Goal: Task Accomplishment & Management: Complete application form

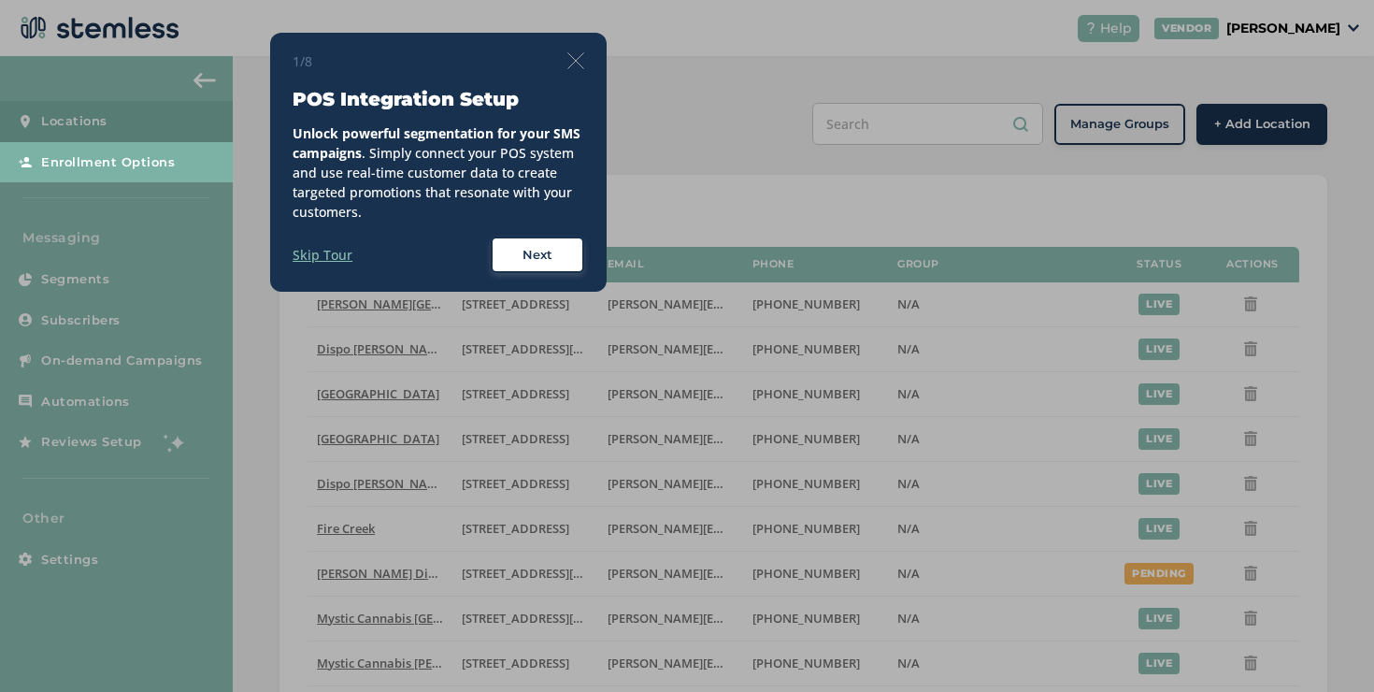
click at [571, 62] on img at bounding box center [575, 60] width 17 height 17
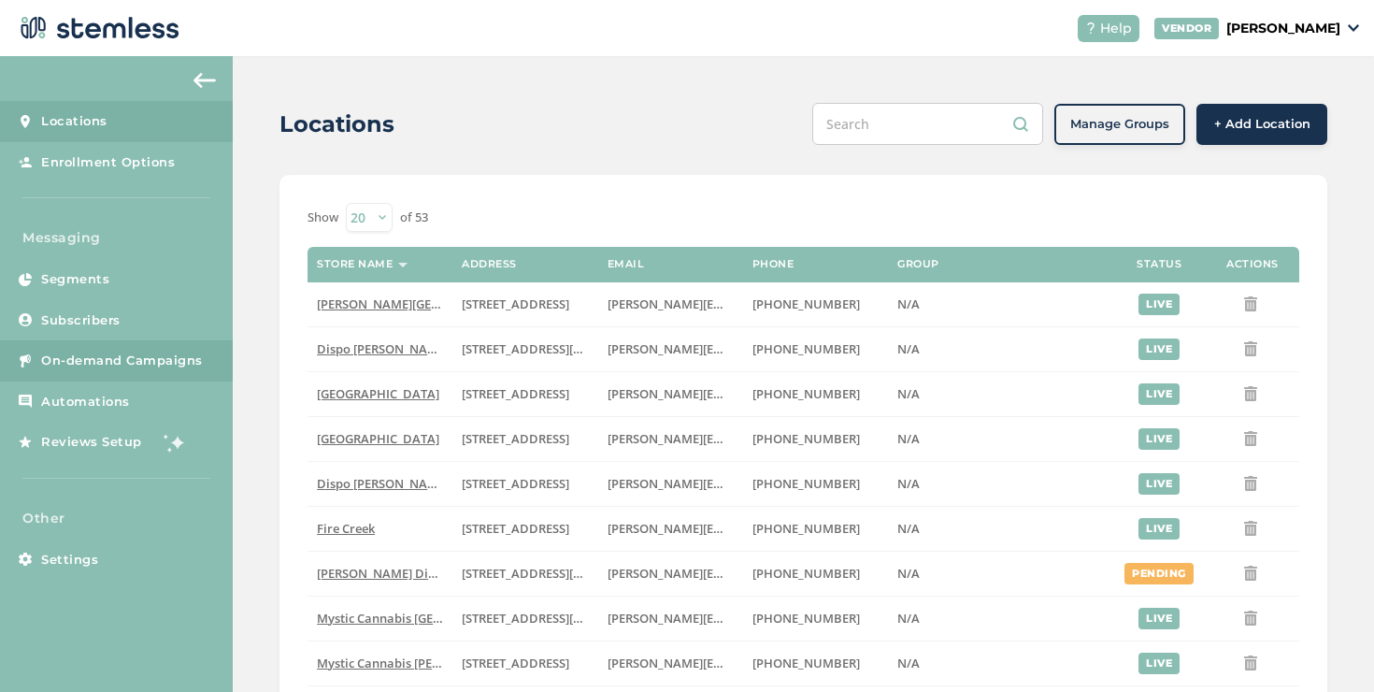
click at [194, 350] on link "On-demand Campaigns" at bounding box center [116, 360] width 233 height 41
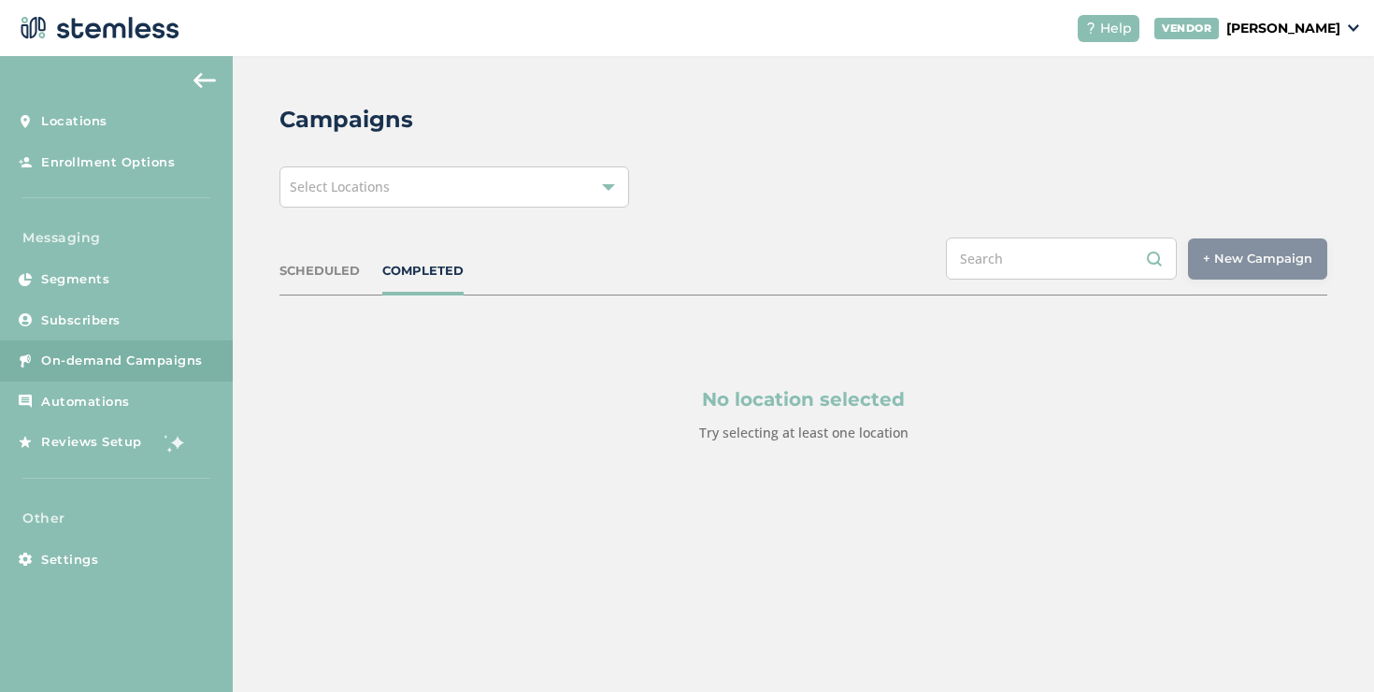
click at [442, 195] on div "Select Locations" at bounding box center [454, 186] width 350 height 41
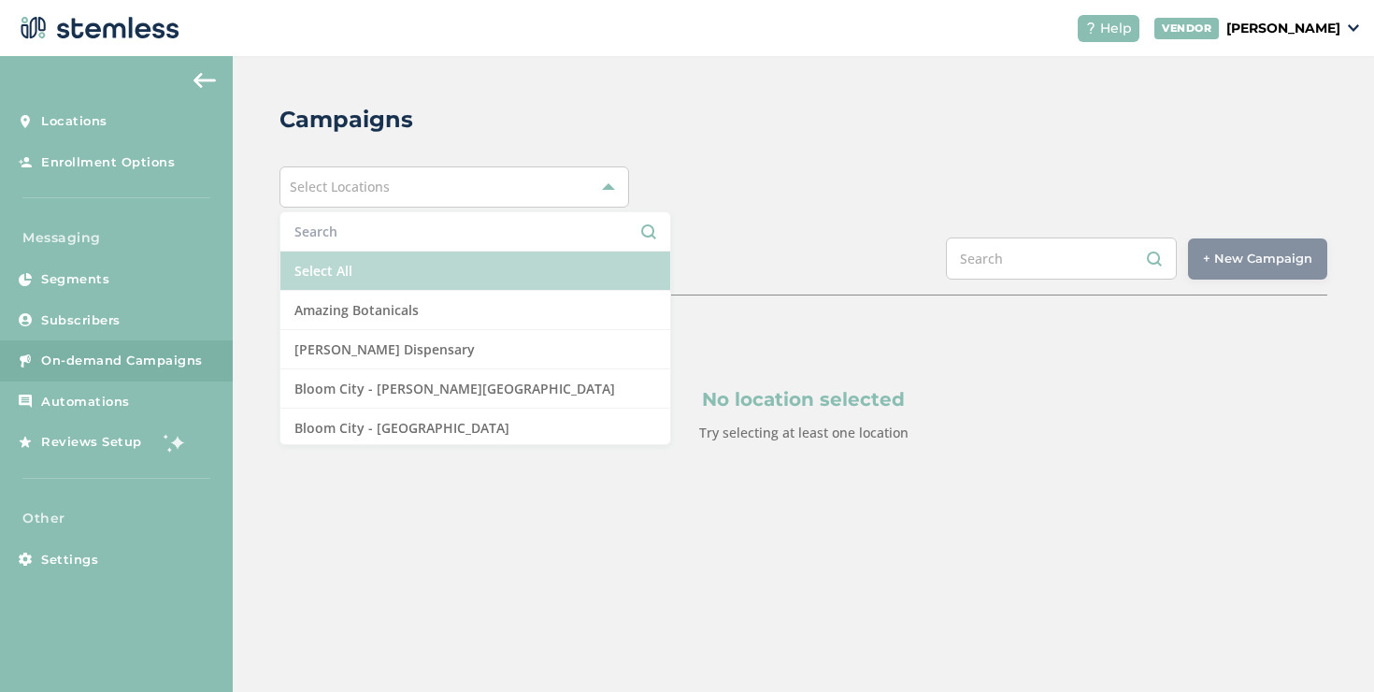
click at [385, 266] on li "Select All" at bounding box center [475, 270] width 390 height 39
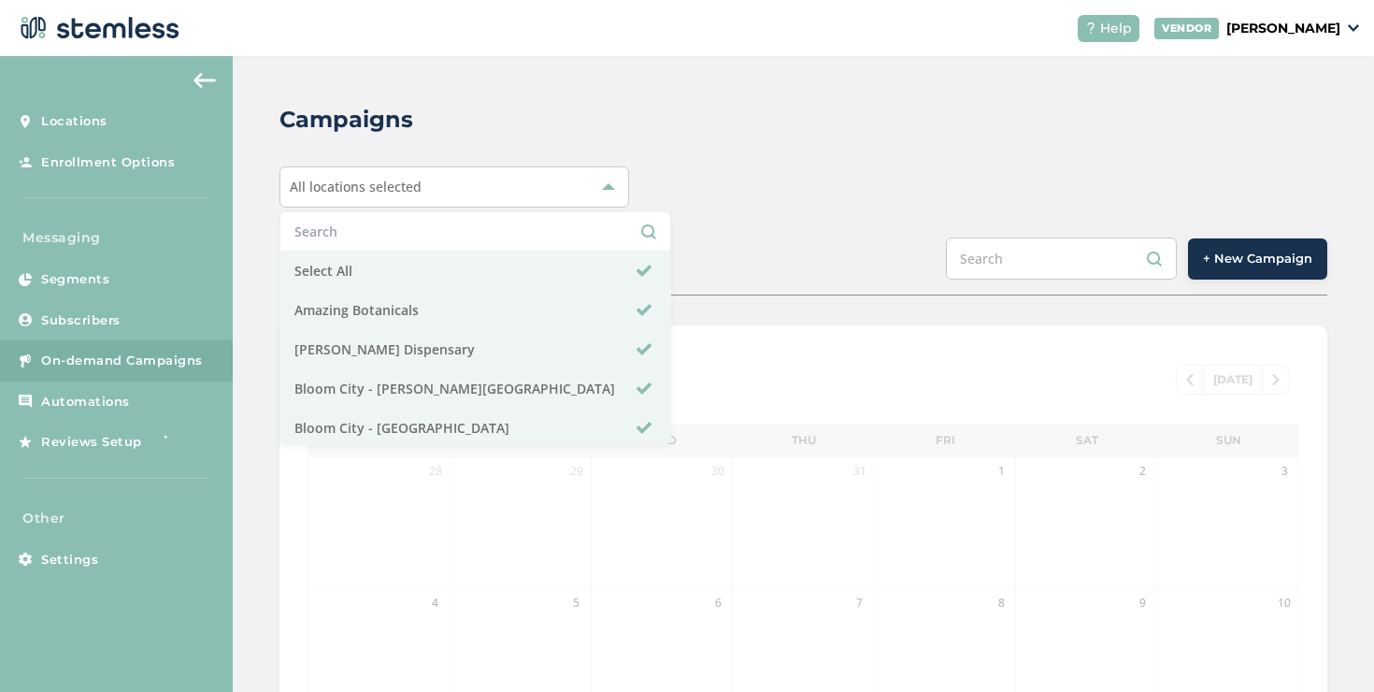
click at [776, 264] on div "SCHEDULED COMPLETED + New Campaign" at bounding box center [803, 266] width 1048 height 58
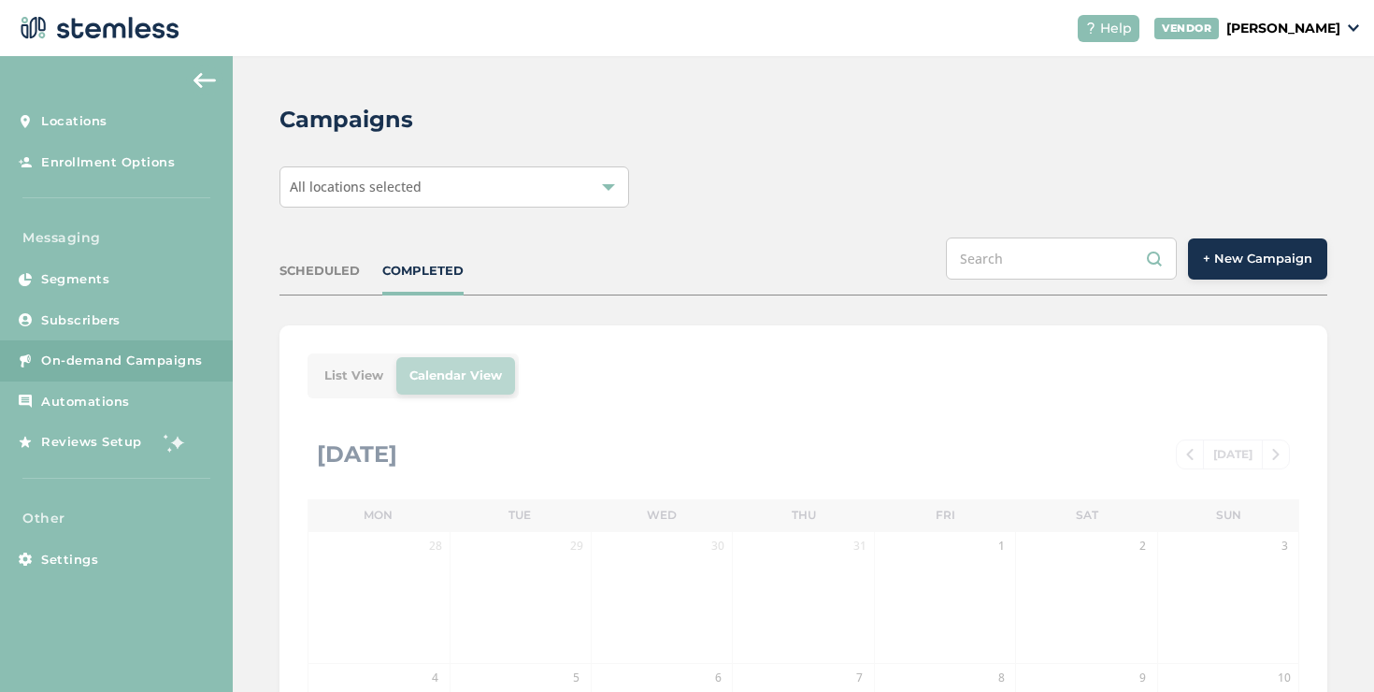
click at [1271, 271] on button "+ New Campaign" at bounding box center [1257, 258] width 139 height 41
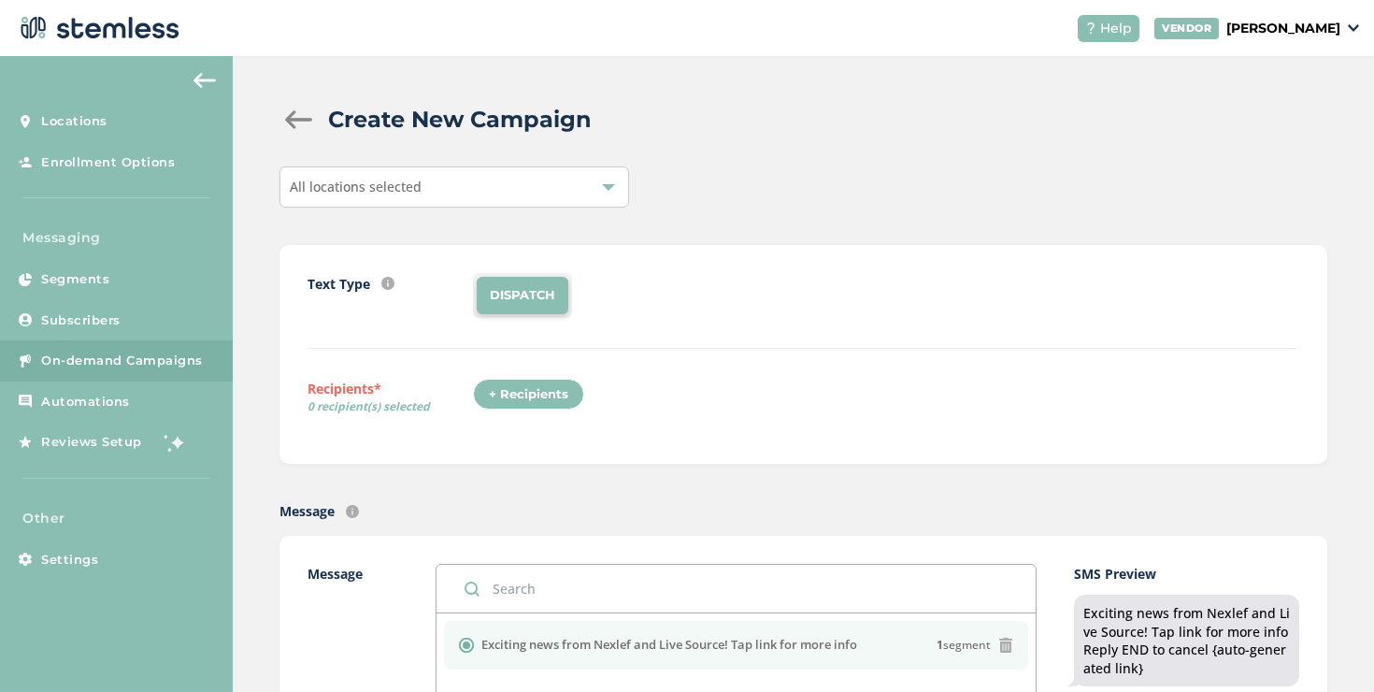
click at [518, 197] on div "All locations selected" at bounding box center [454, 186] width 350 height 41
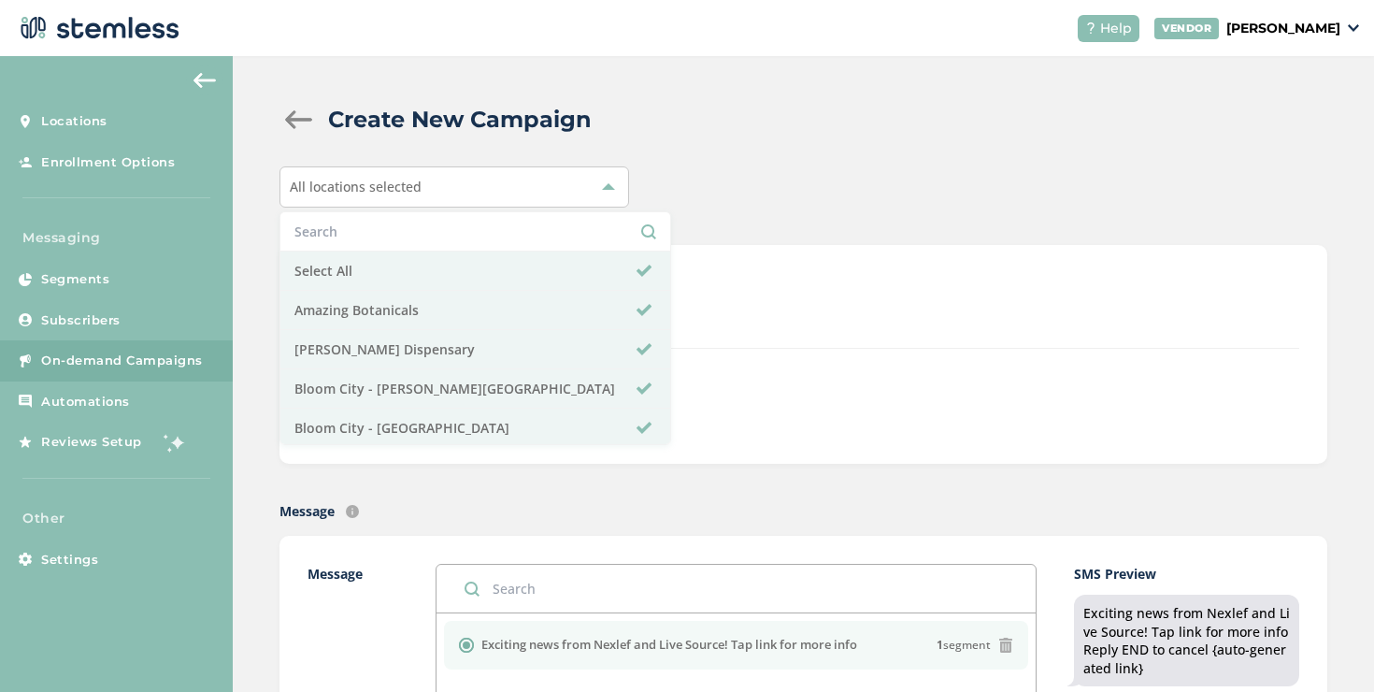
click at [518, 197] on div "All locations selected" at bounding box center [454, 186] width 350 height 41
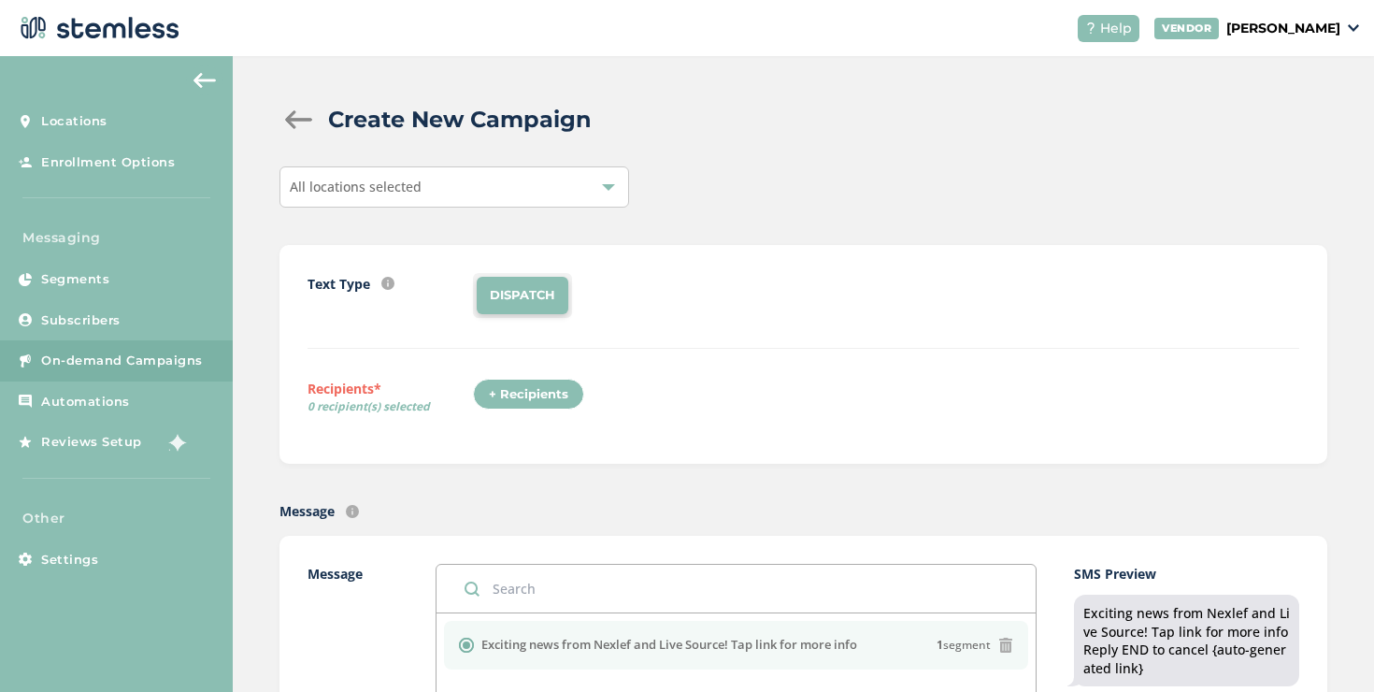
click at [558, 396] on div "+ Recipients" at bounding box center [528, 394] width 111 height 32
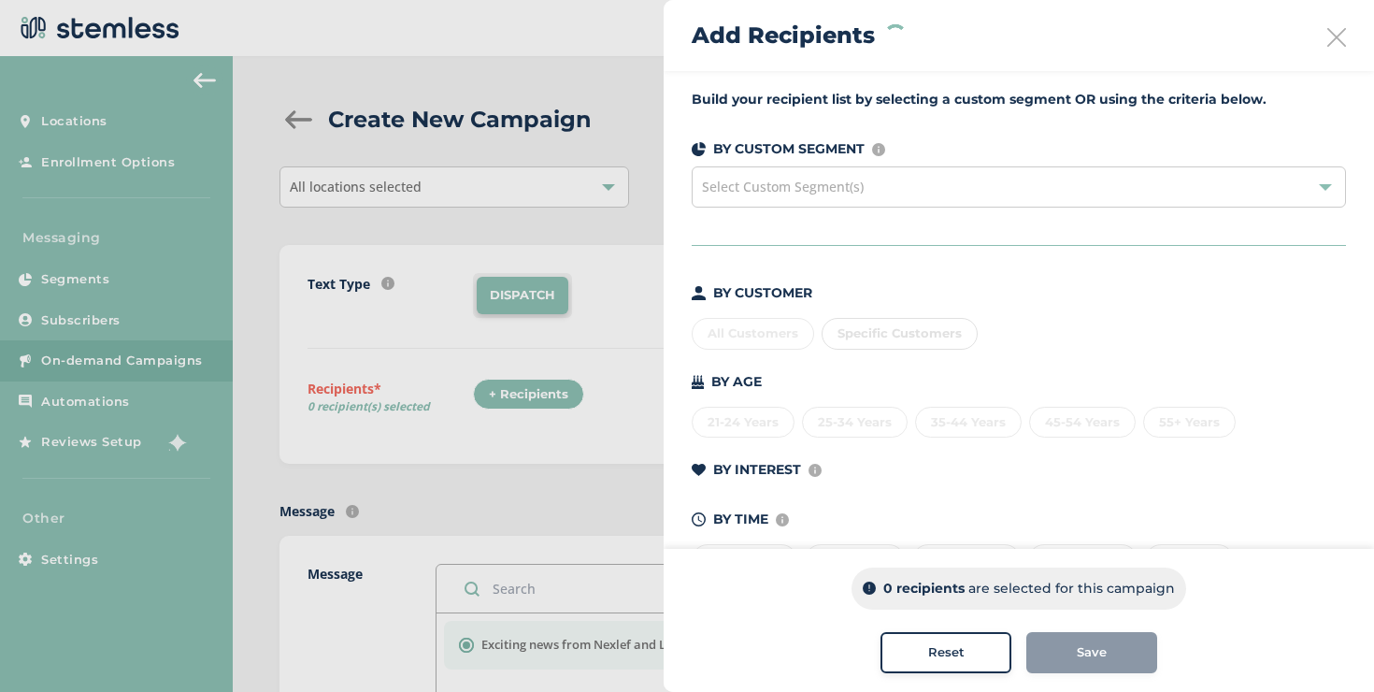
click at [813, 195] on span "Select Custom Segment(s)" at bounding box center [783, 187] width 162 height 18
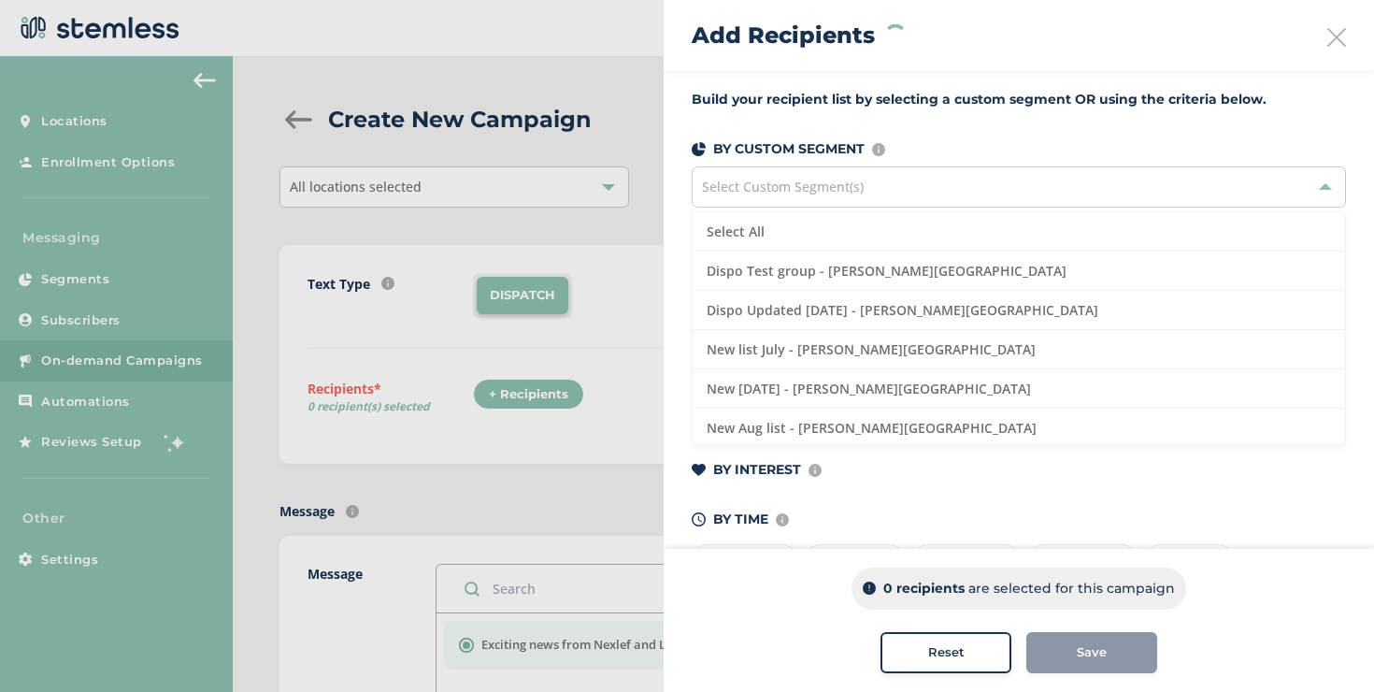
click at [813, 195] on span "Select Custom Segment(s)" at bounding box center [783, 187] width 162 height 18
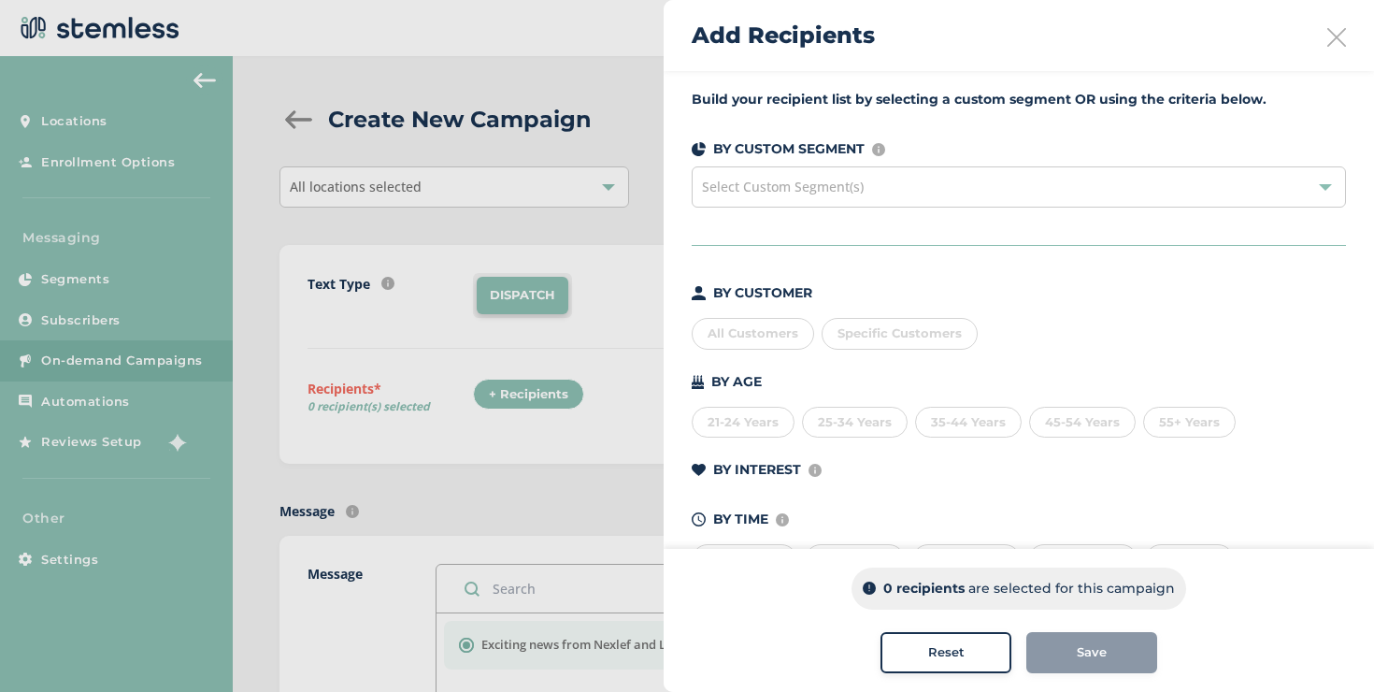
click at [778, 340] on div "All Customers" at bounding box center [753, 334] width 122 height 32
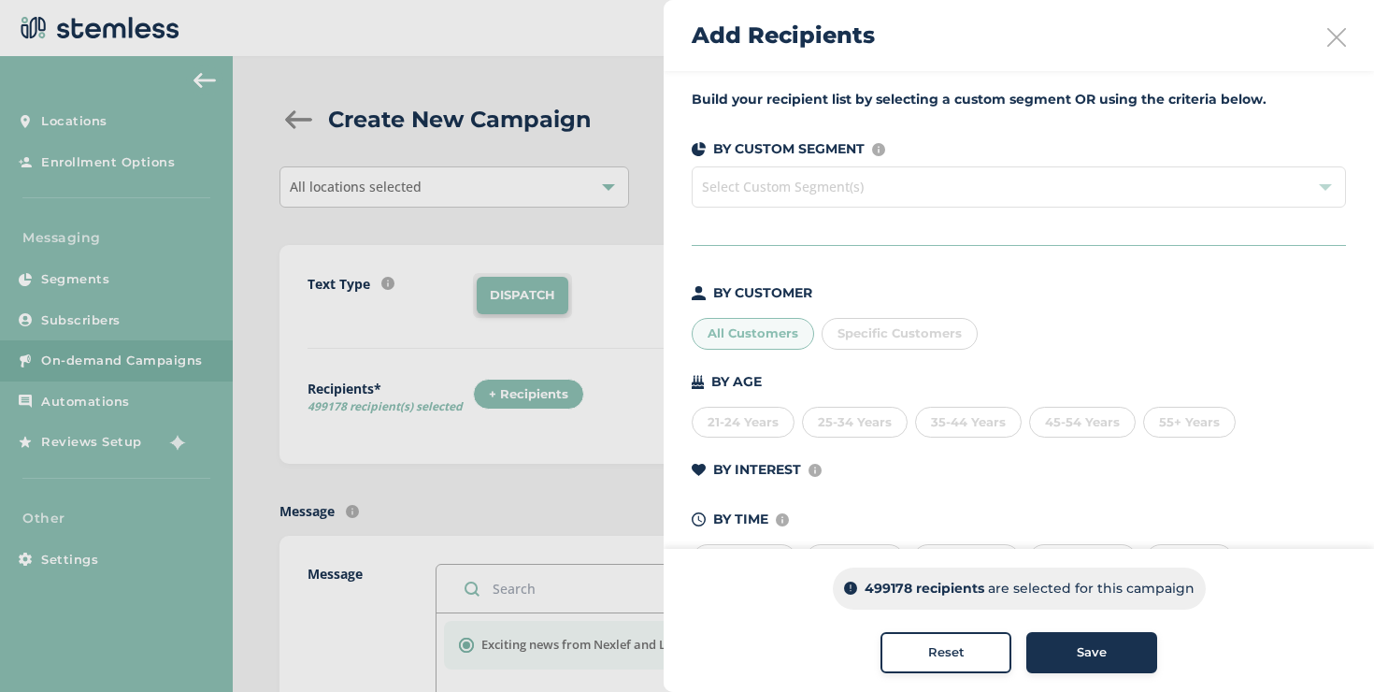
click at [808, 184] on span "Select Custom Segment(s)" at bounding box center [1019, 186] width 654 height 41
click at [808, 197] on span "Select Custom Segment(s)" at bounding box center [1019, 186] width 654 height 41
click at [795, 323] on div "All Customers" at bounding box center [753, 334] width 122 height 32
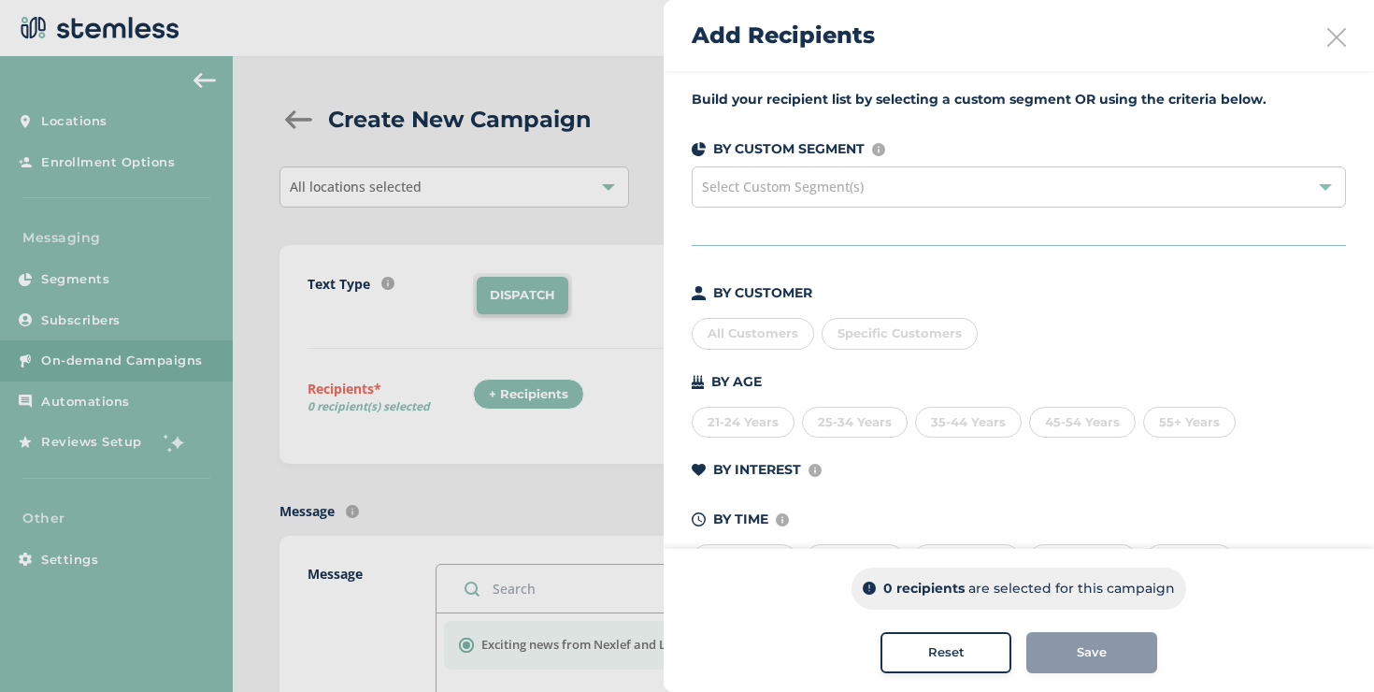
click at [821, 193] on span "Select Custom Segment(s)" at bounding box center [783, 187] width 162 height 18
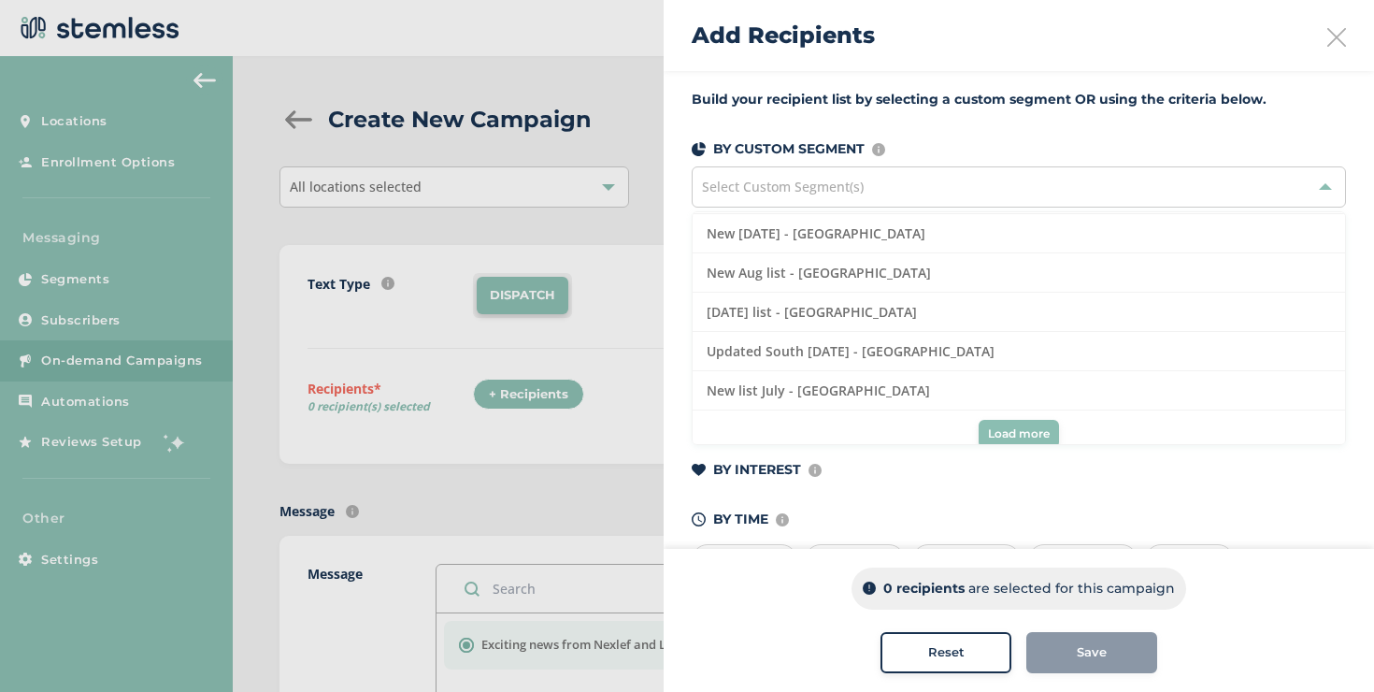
scroll to position [639, 0]
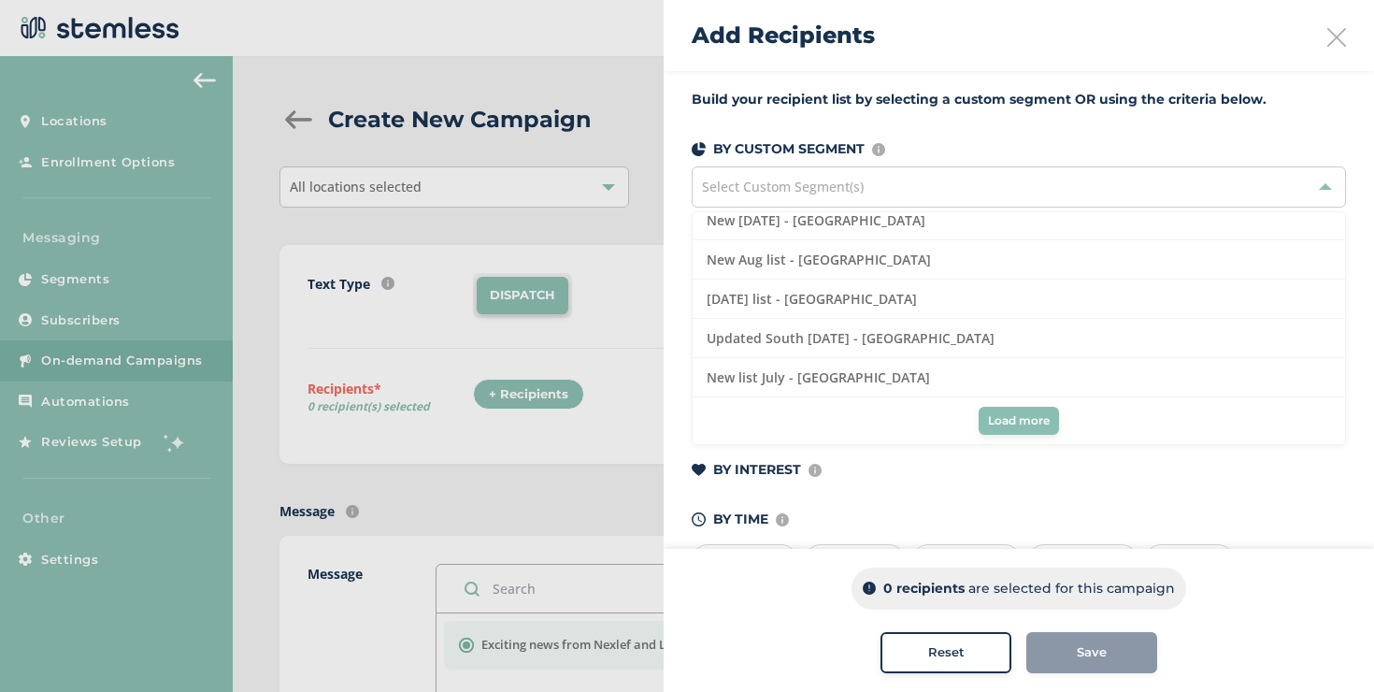
click at [990, 410] on button "Load more" at bounding box center [1018, 421] width 80 height 28
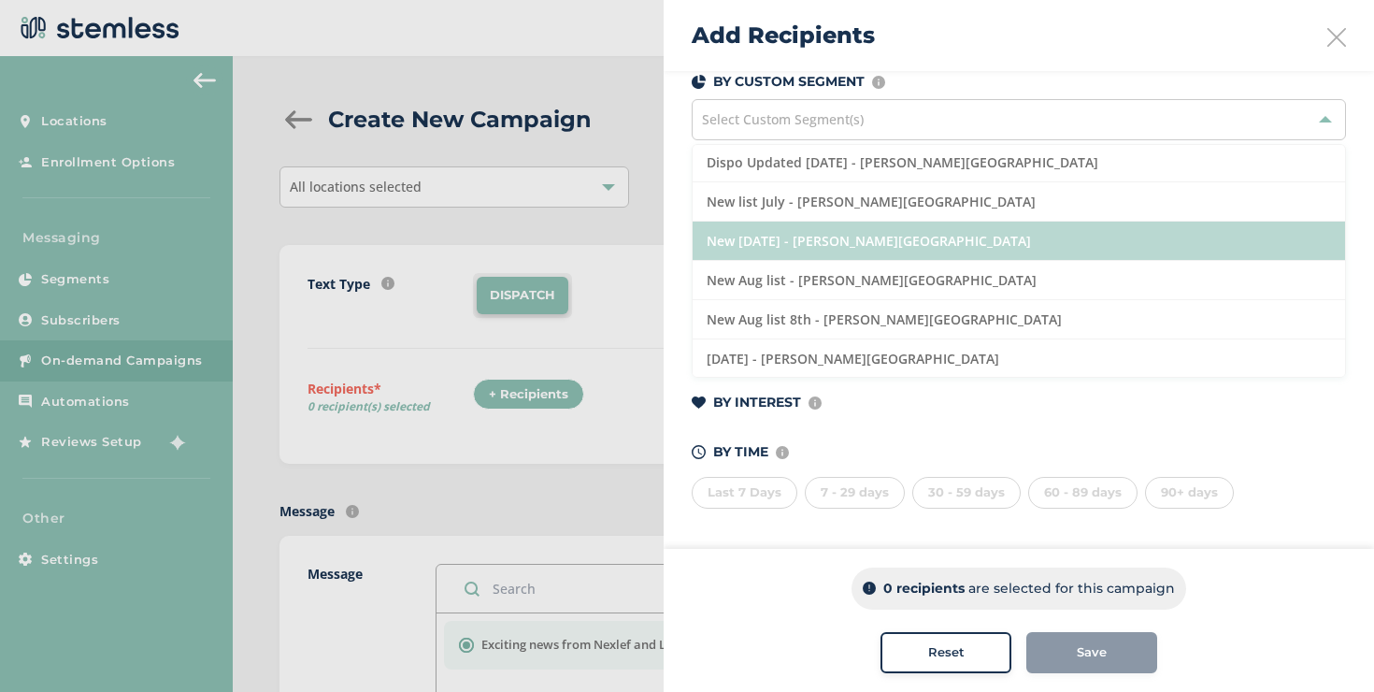
scroll to position [0, 0]
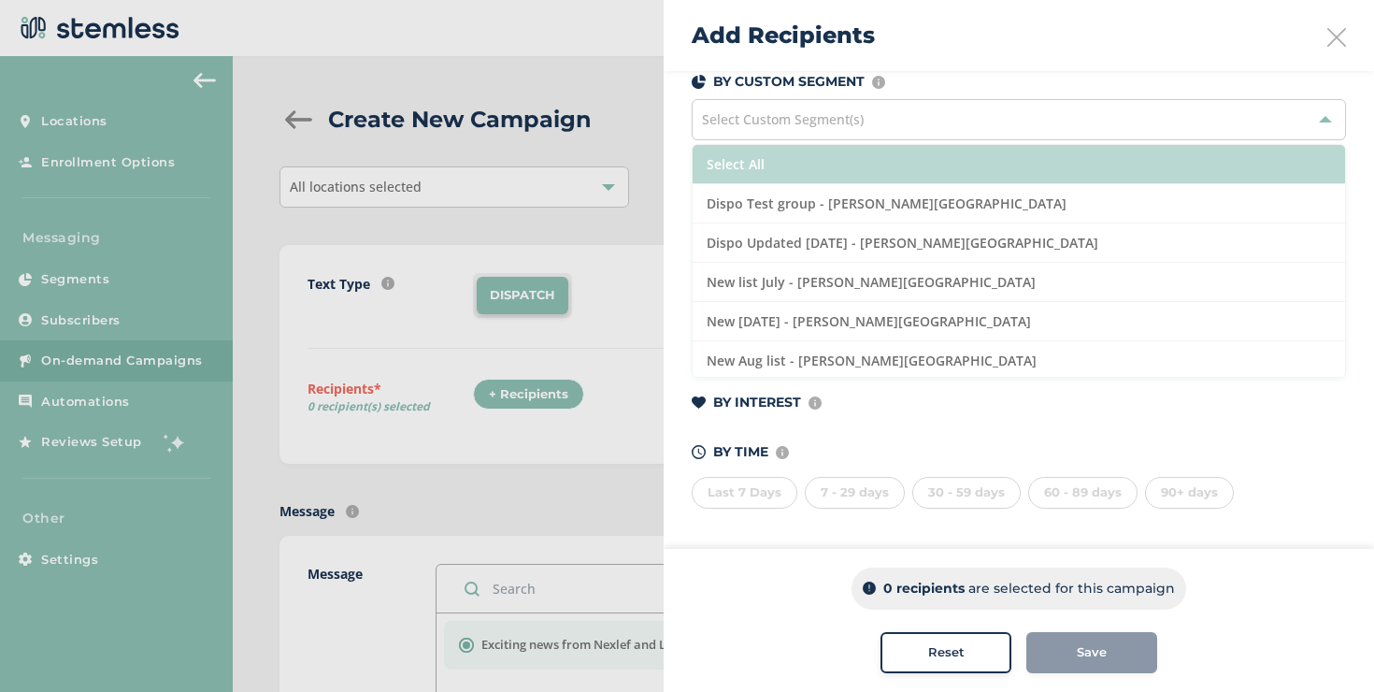
click at [792, 176] on li "Select All" at bounding box center [1018, 164] width 652 height 39
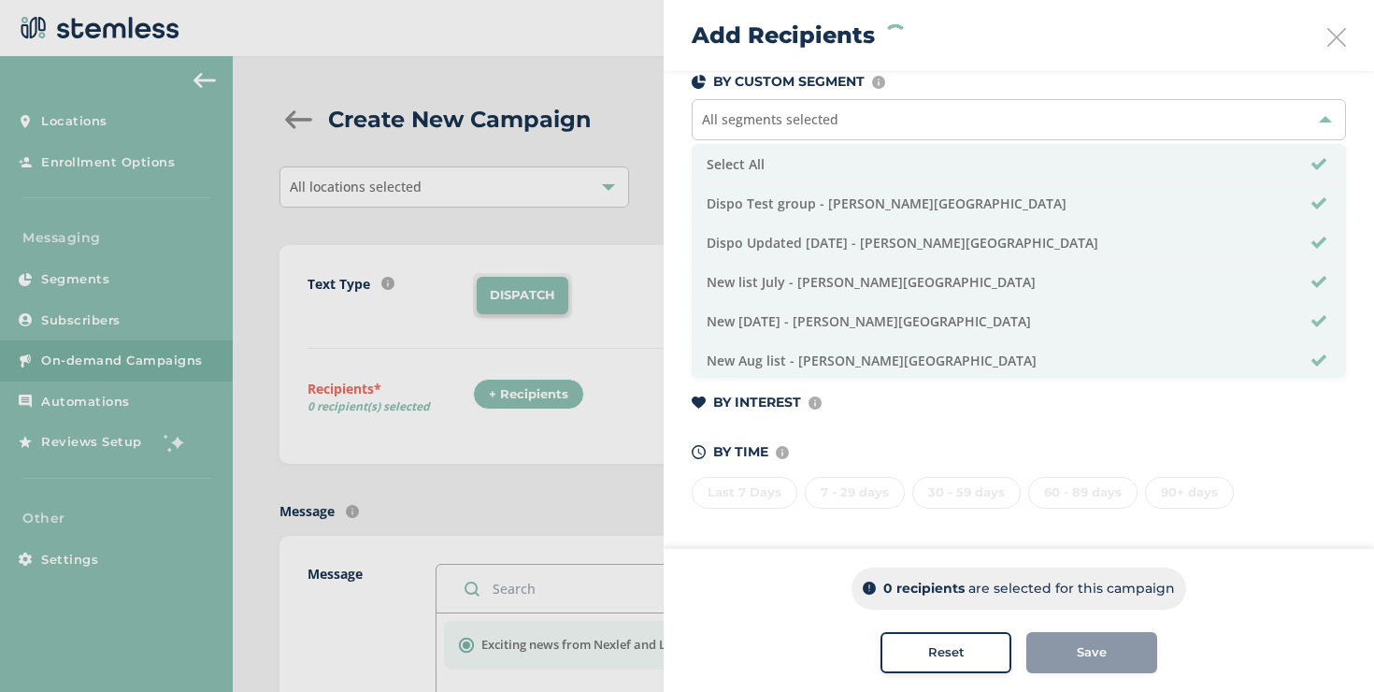
click at [668, 208] on div "Build your recipient list by selecting a custom segment OR using the criteria b…" at bounding box center [1019, 277] width 710 height 546
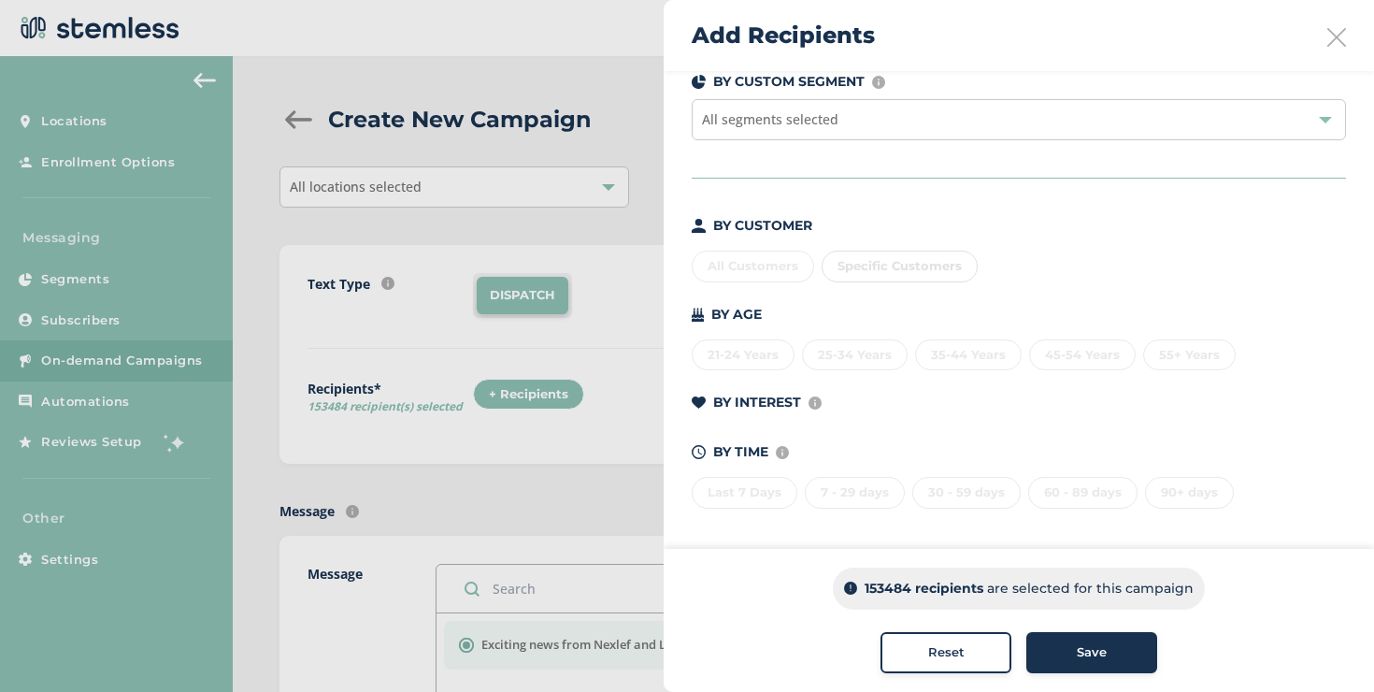
click at [535, 201] on div at bounding box center [687, 346] width 1374 height 692
click at [1335, 27] on div "Add Recipients" at bounding box center [1019, 35] width 710 height 71
click at [1331, 31] on icon at bounding box center [1336, 37] width 19 height 19
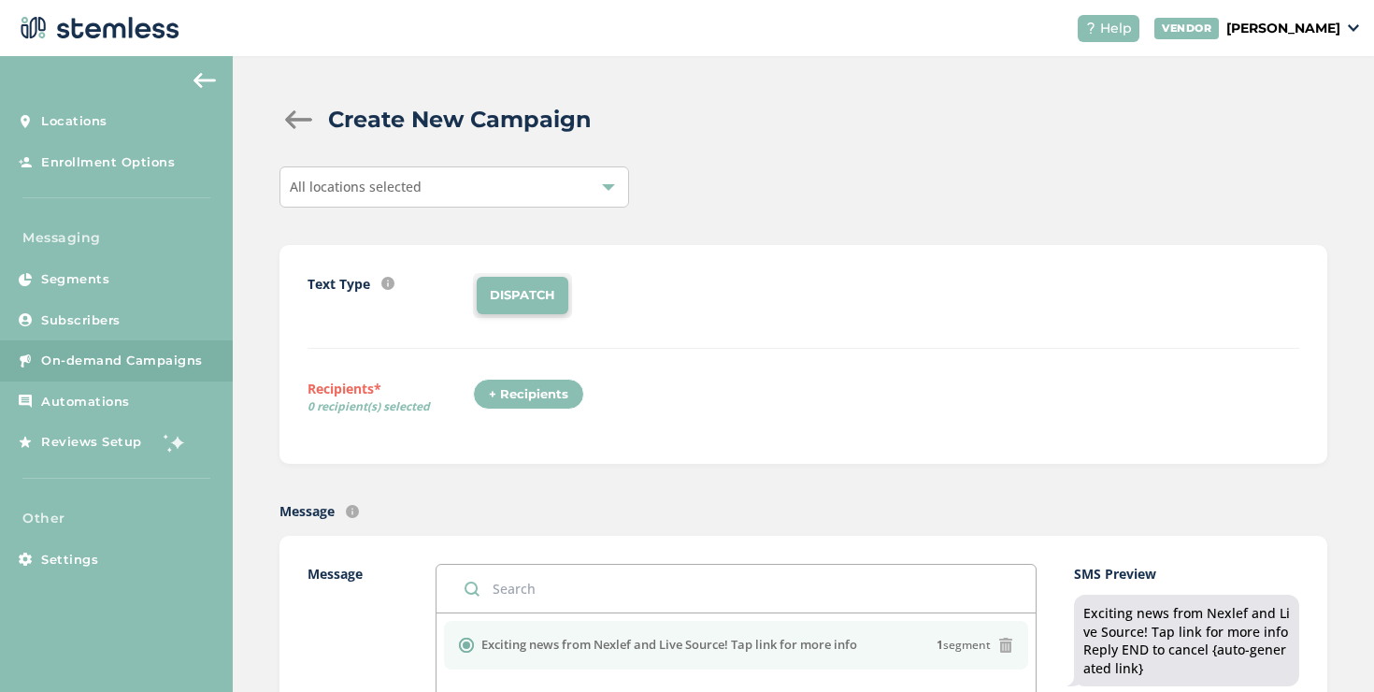
click at [576, 176] on div "All locations selected" at bounding box center [454, 186] width 350 height 41
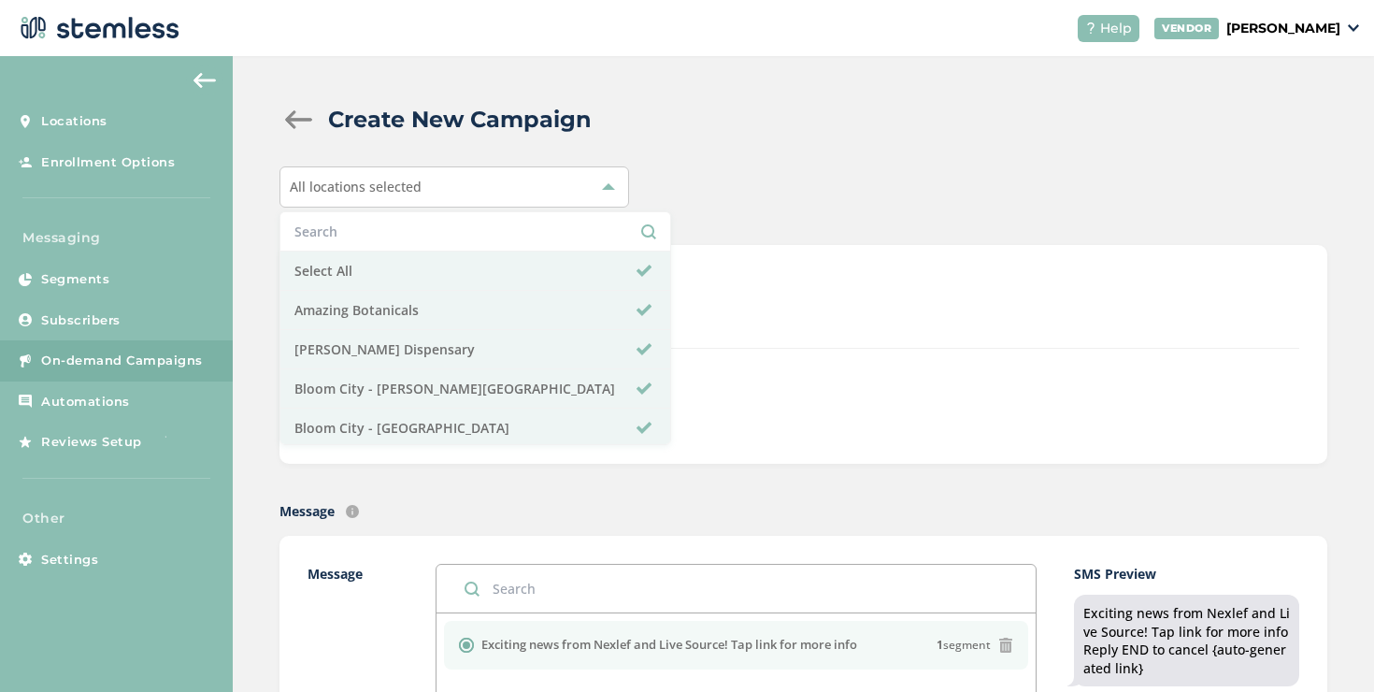
click at [451, 225] on input "text" at bounding box center [475, 231] width 362 height 20
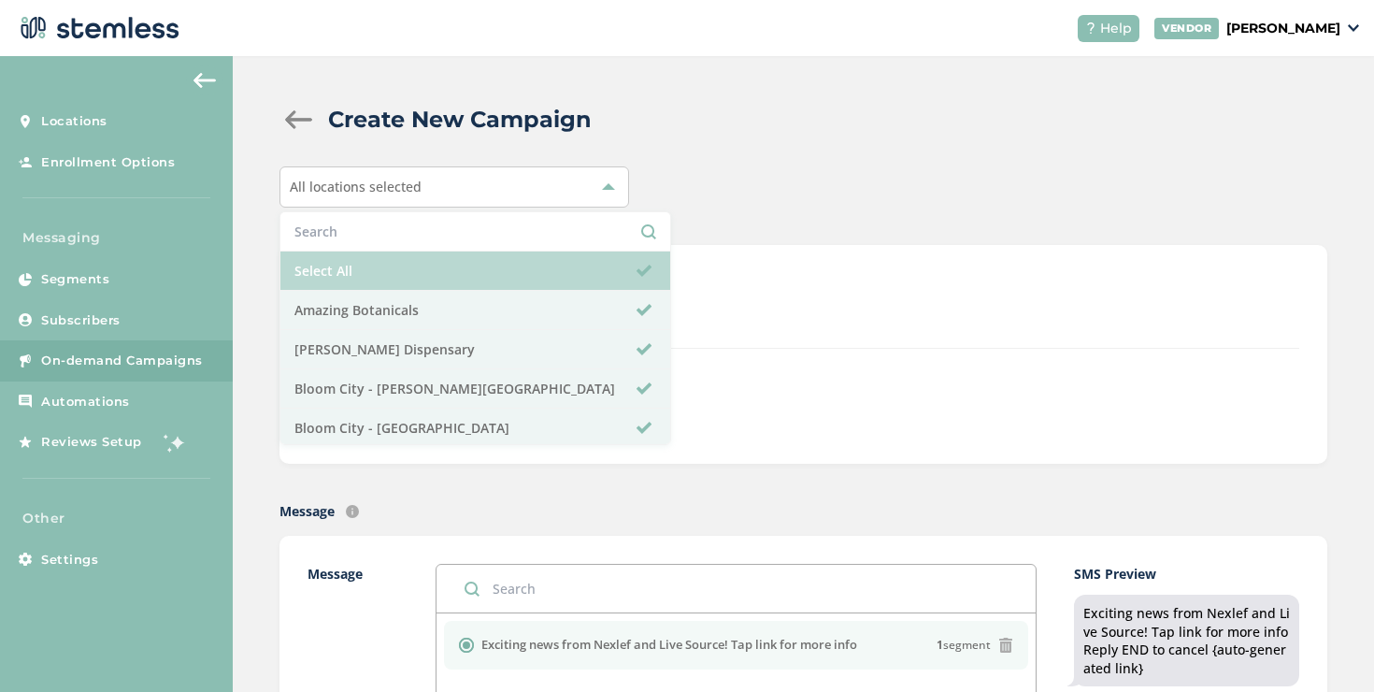
click at [451, 261] on li "Select All" at bounding box center [475, 270] width 390 height 39
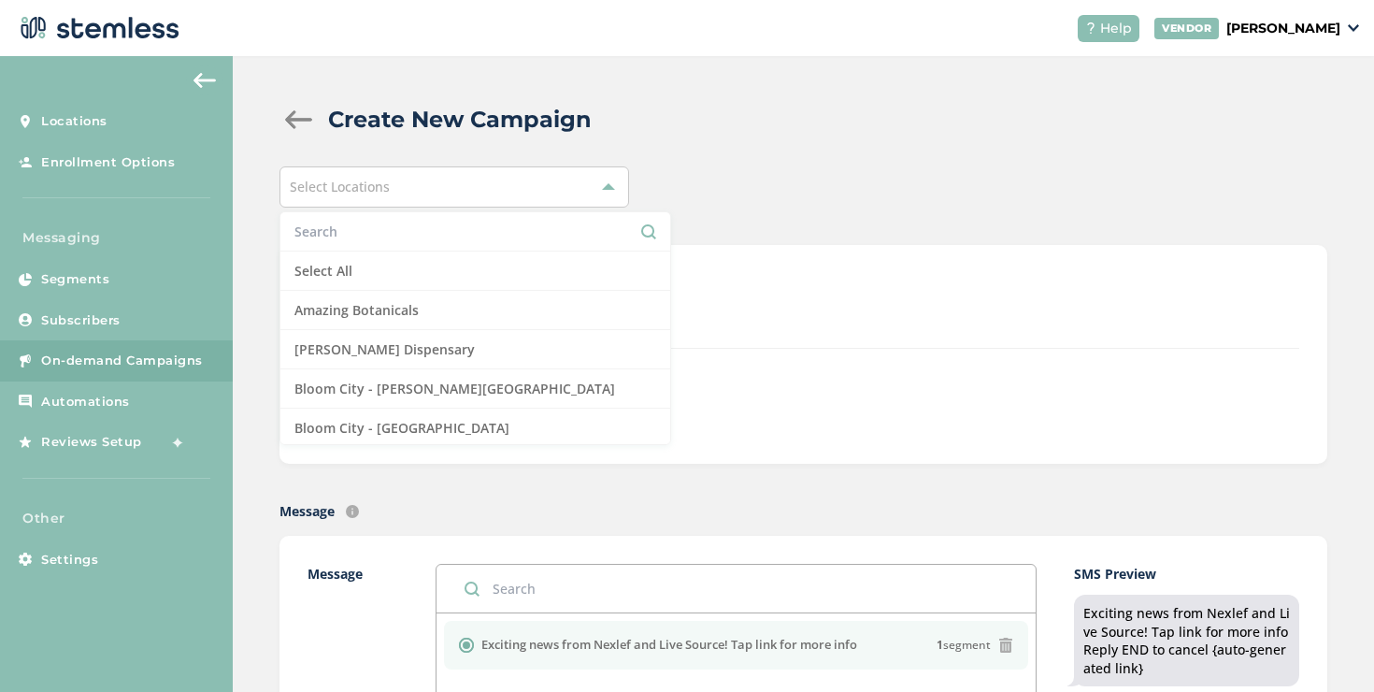
click at [450, 236] on input "text" at bounding box center [475, 231] width 362 height 20
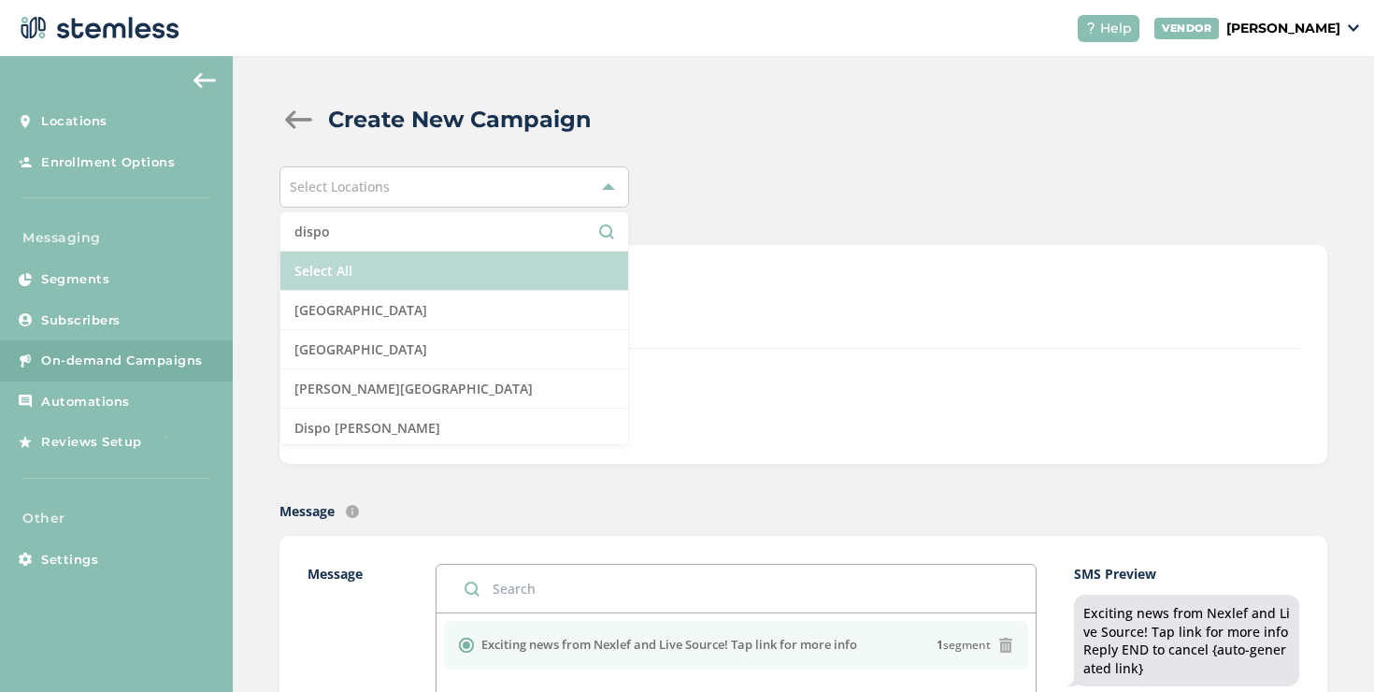
type input "dispo"
click at [371, 275] on li "Select All" at bounding box center [454, 270] width 348 height 39
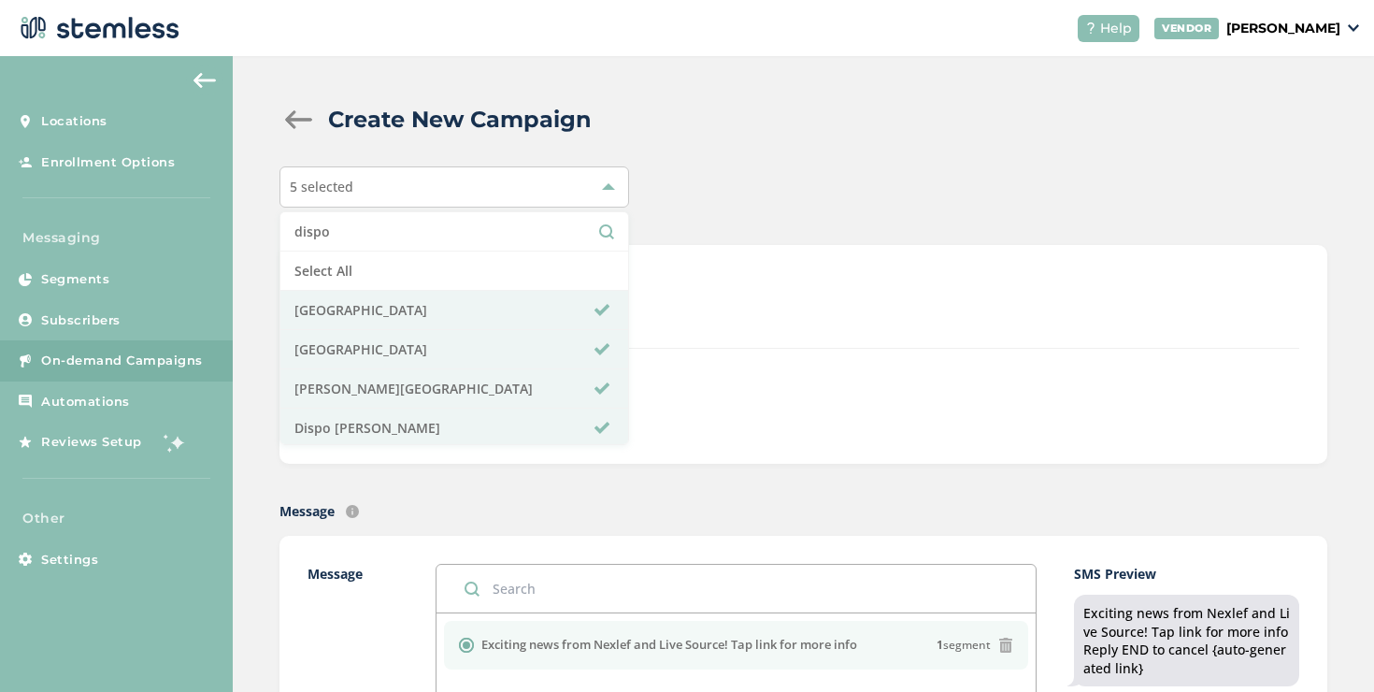
click at [737, 379] on div "+ Recipients" at bounding box center [886, 399] width 826 height 43
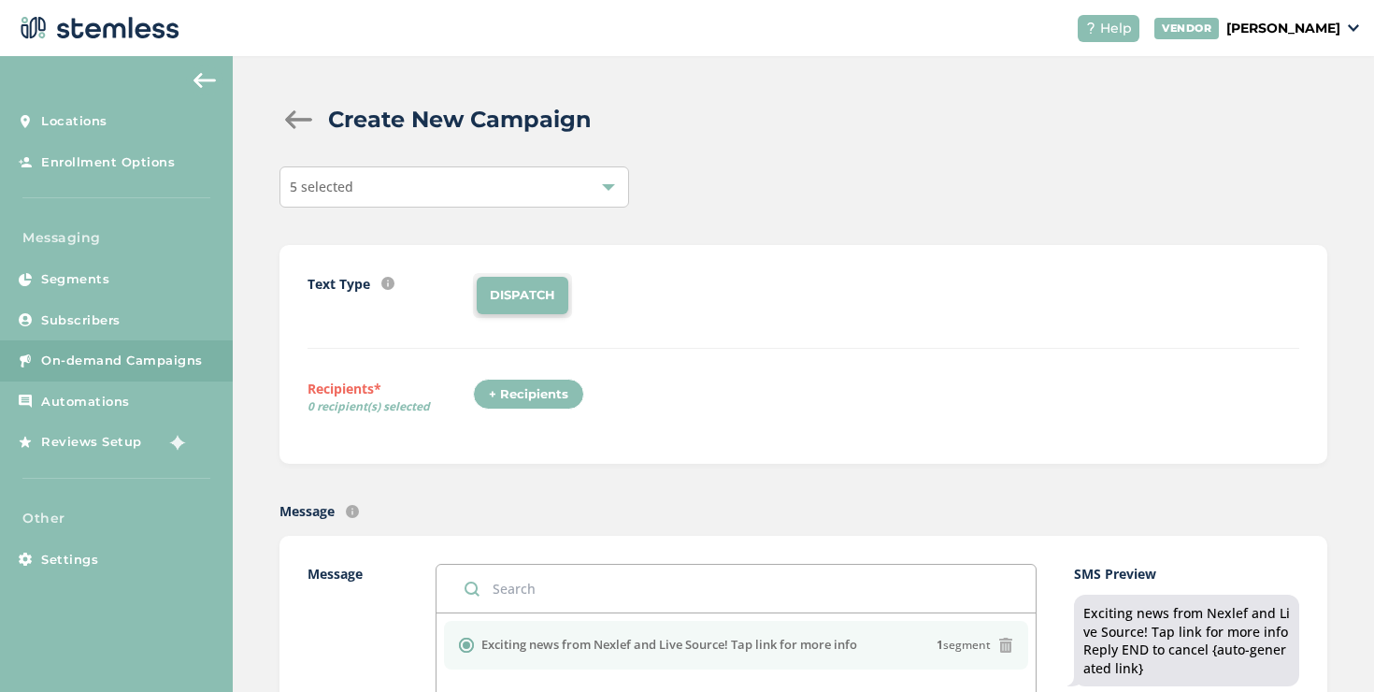
click at [535, 398] on div "+ Recipients" at bounding box center [528, 394] width 111 height 32
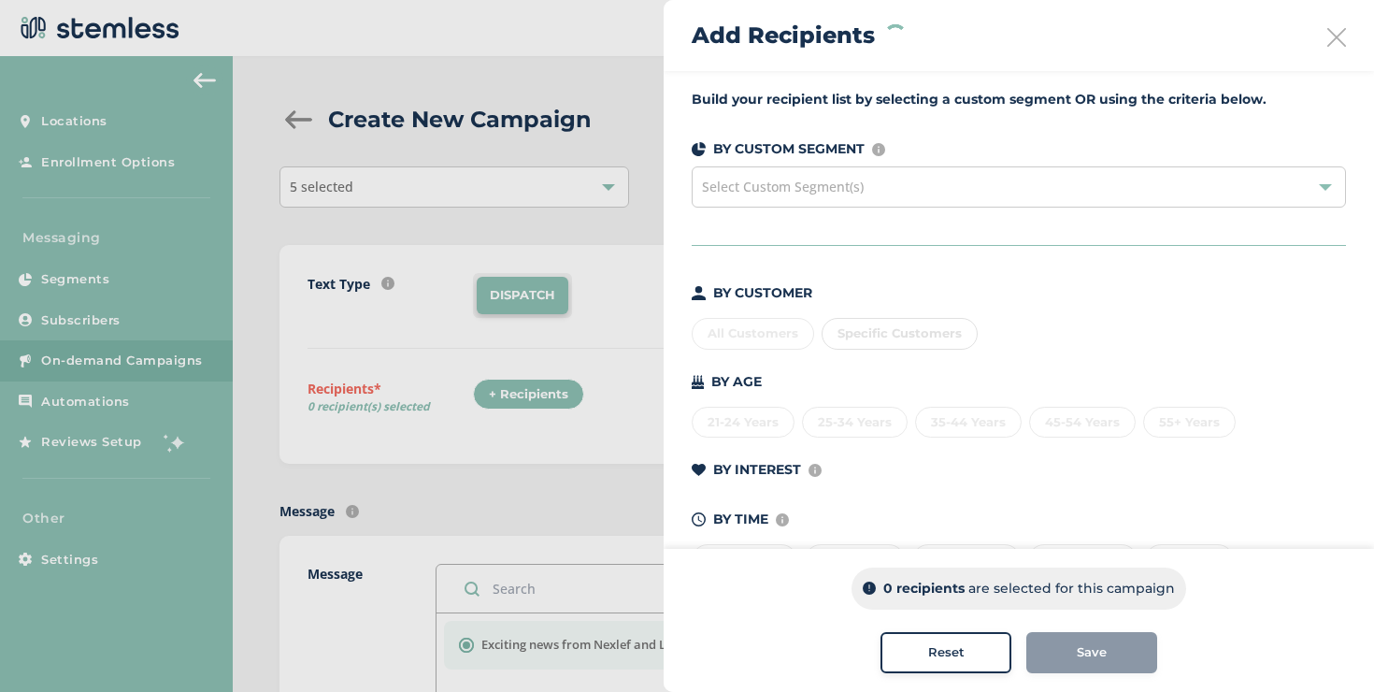
click at [830, 202] on div "Select Custom Segment(s)" at bounding box center [1019, 186] width 654 height 41
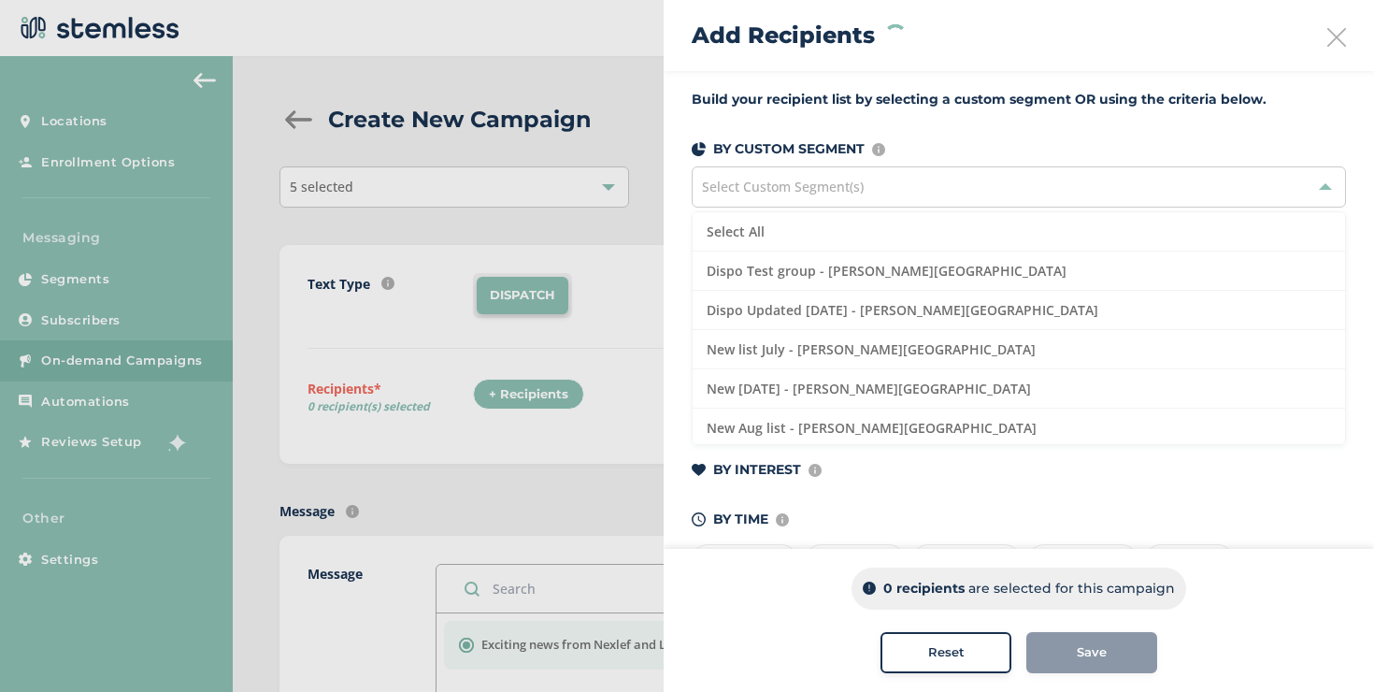
click at [830, 202] on div "Select Custom Segment(s)" at bounding box center [1019, 186] width 654 height 41
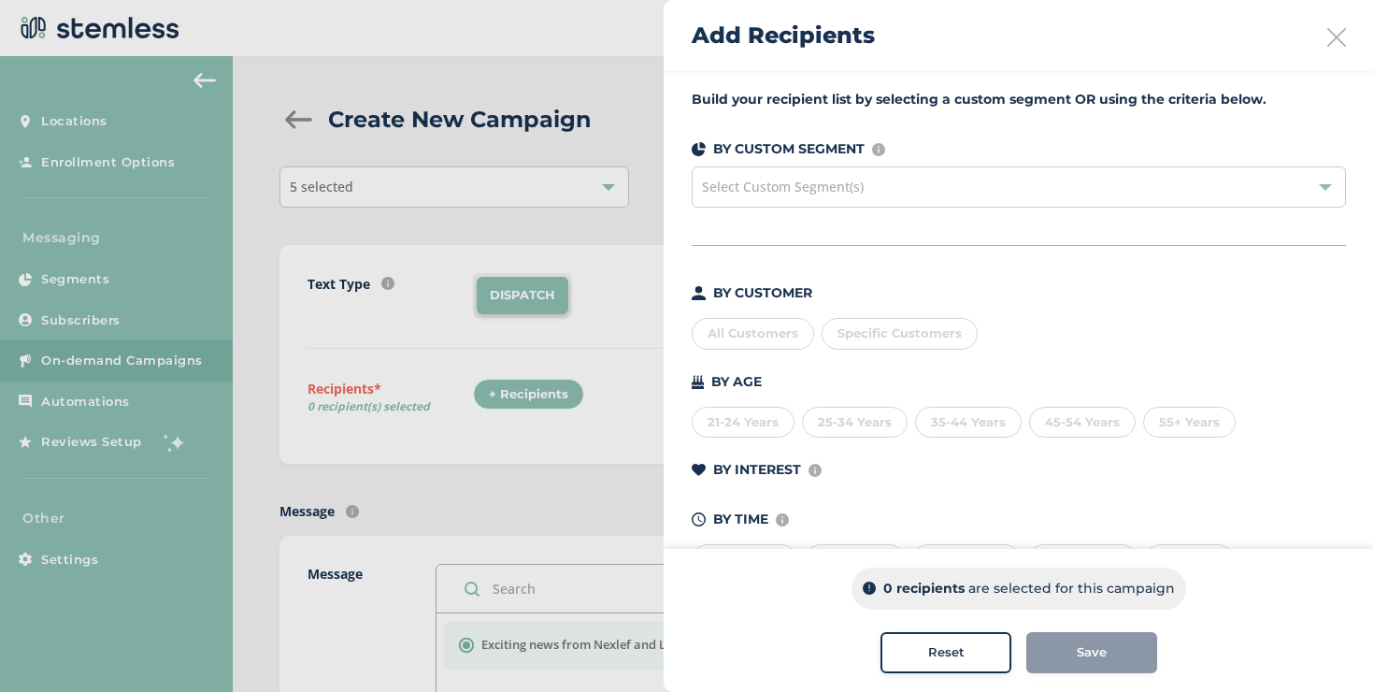
click at [784, 335] on div "All Customers" at bounding box center [753, 334] width 122 height 32
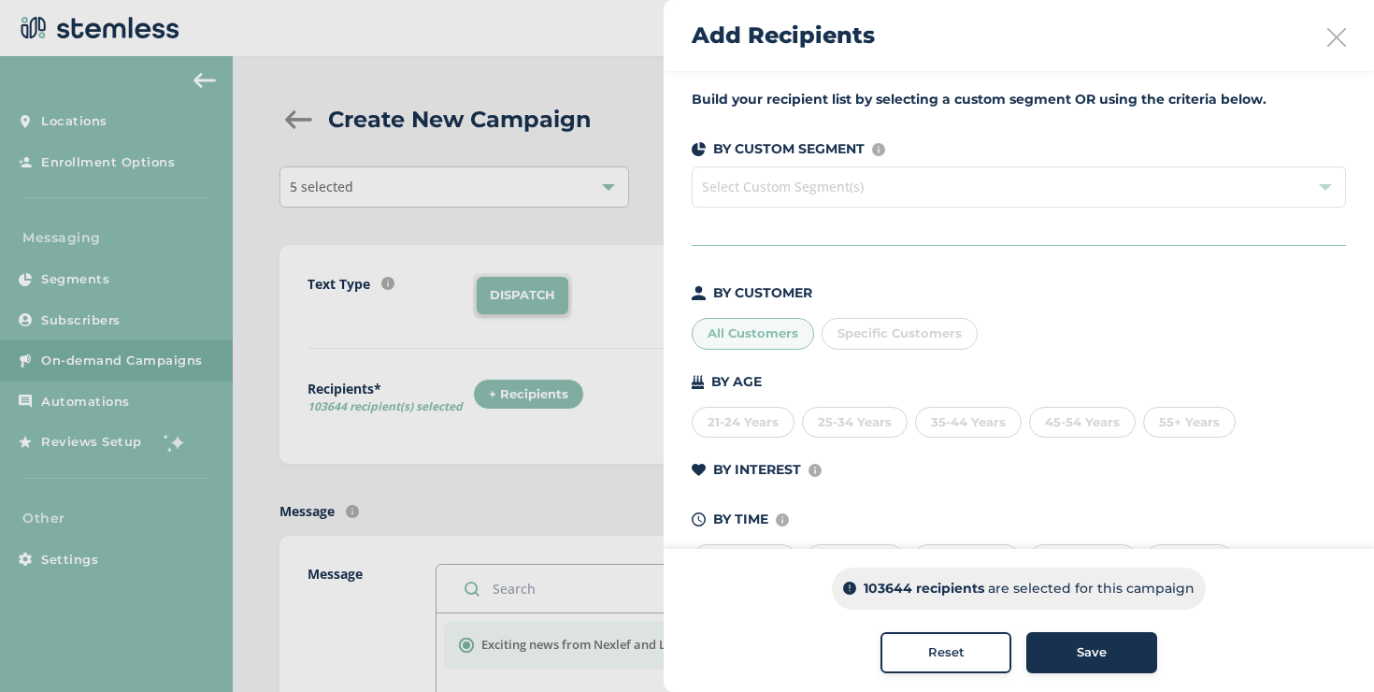
click at [784, 335] on div "All Customers" at bounding box center [753, 334] width 122 height 32
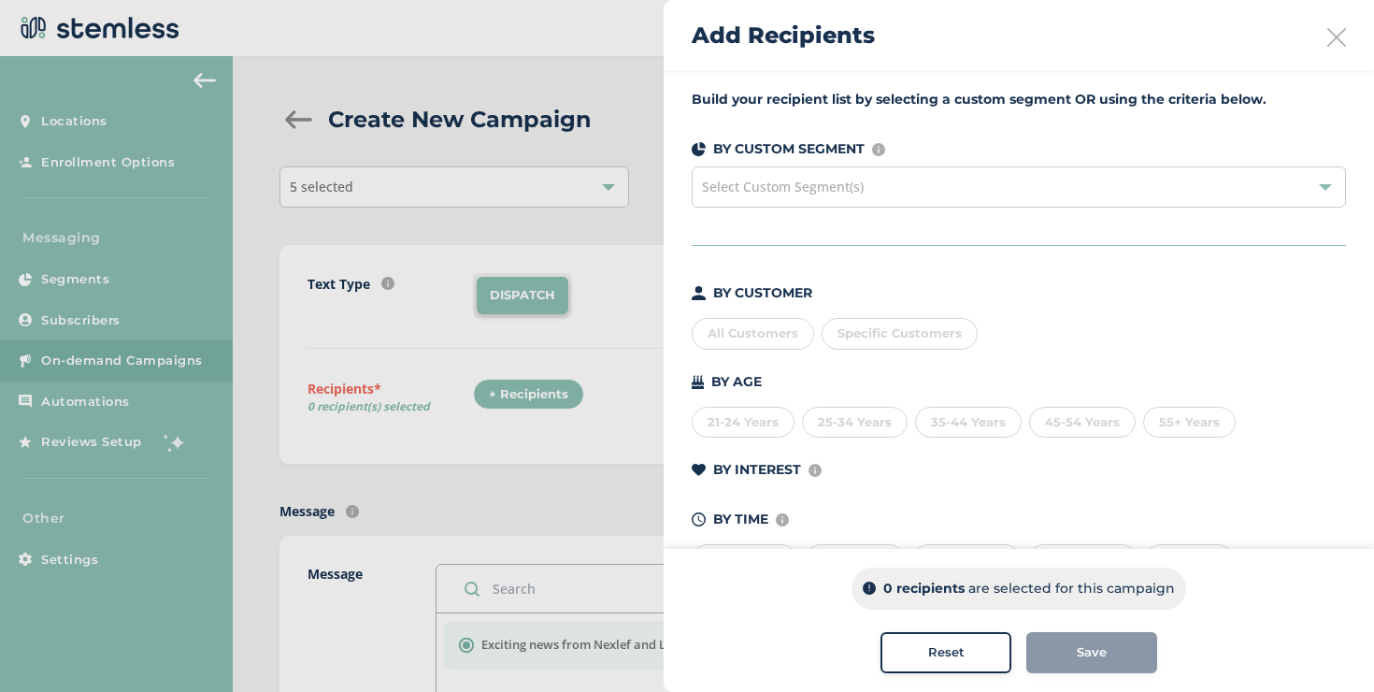
click at [863, 192] on div "Select Custom Segment(s)" at bounding box center [1019, 186] width 654 height 41
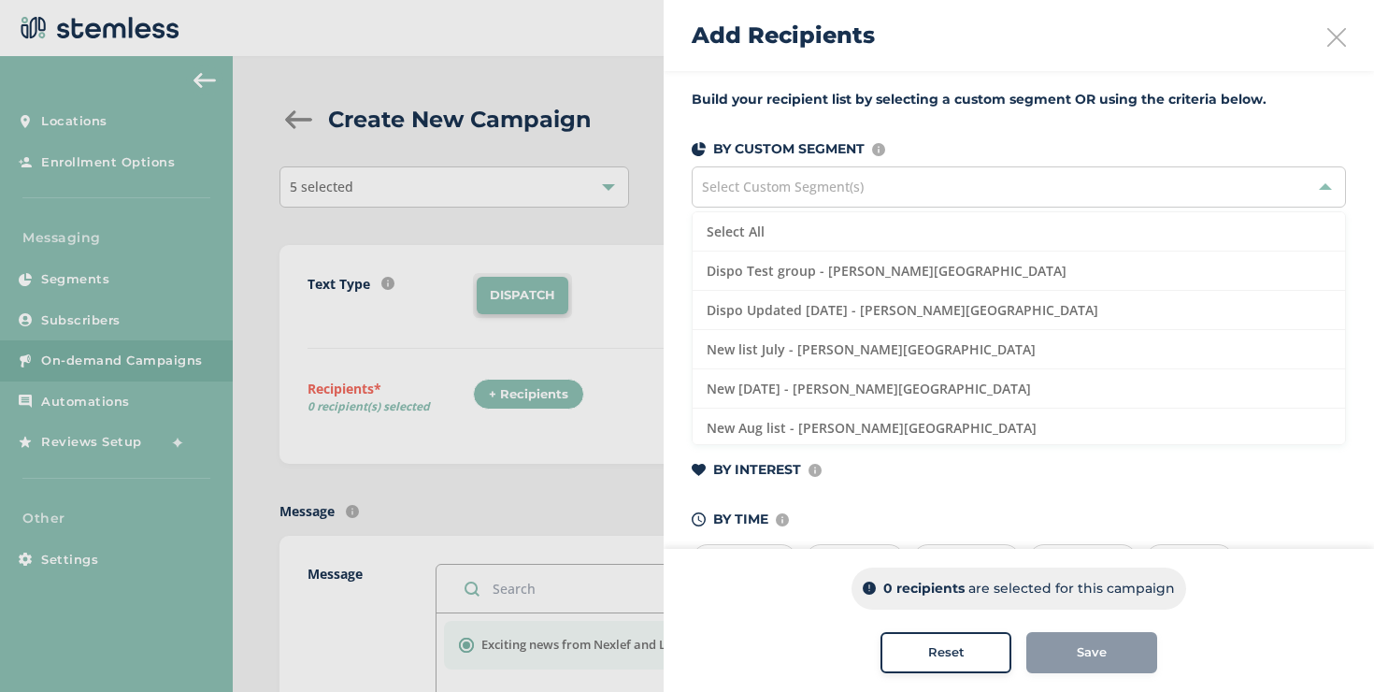
drag, startPoint x: 835, startPoint y: 231, endPoint x: 905, endPoint y: 187, distance: 82.7
click at [905, 187] on div "Select Custom Segment(s) Select All Dispo Test group - [PERSON_NAME][GEOGRAPHIC…" at bounding box center [1019, 186] width 654 height 41
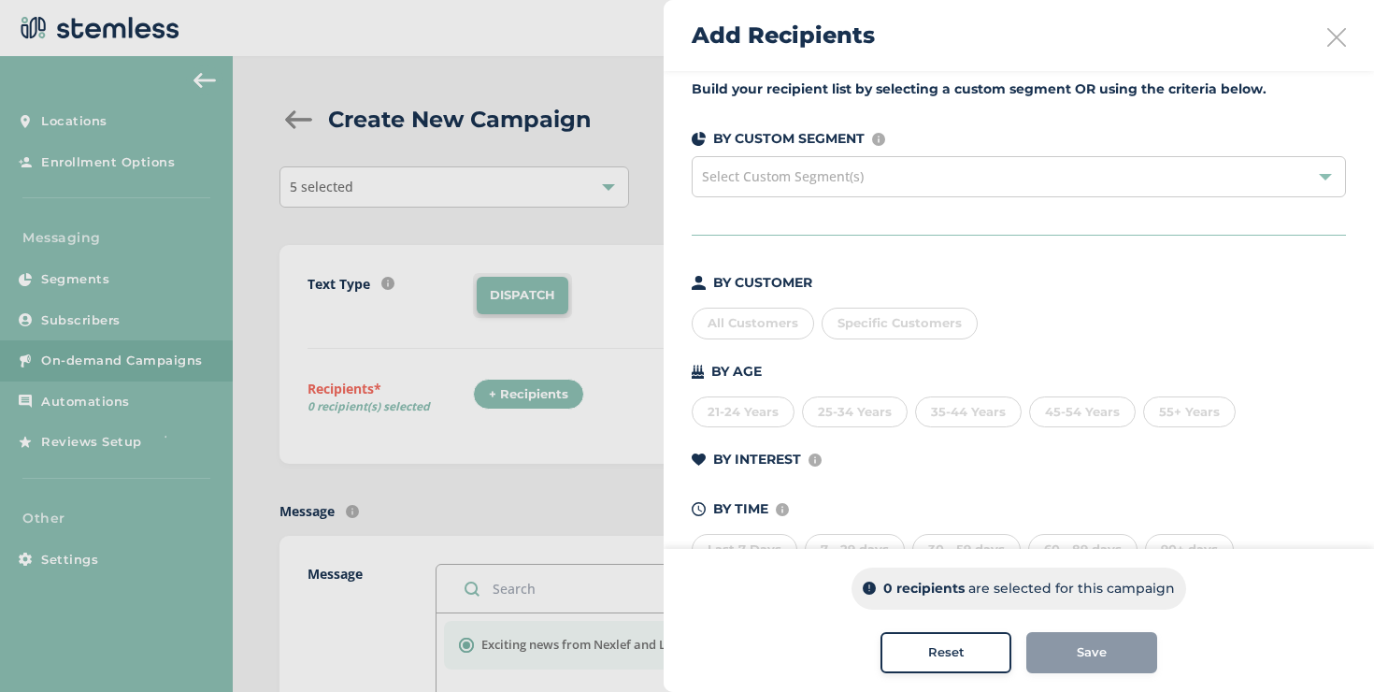
scroll to position [23, 0]
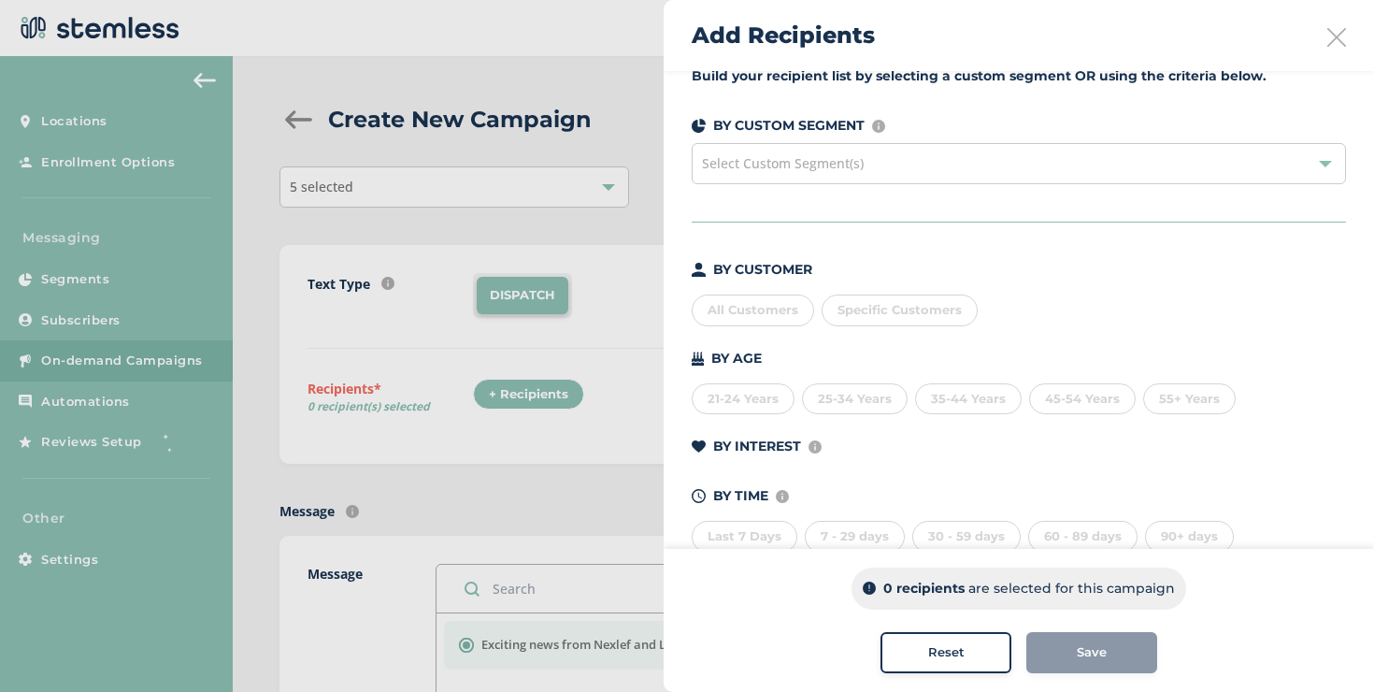
click at [913, 167] on div "Select Custom Segment(s)" at bounding box center [1019, 163] width 654 height 41
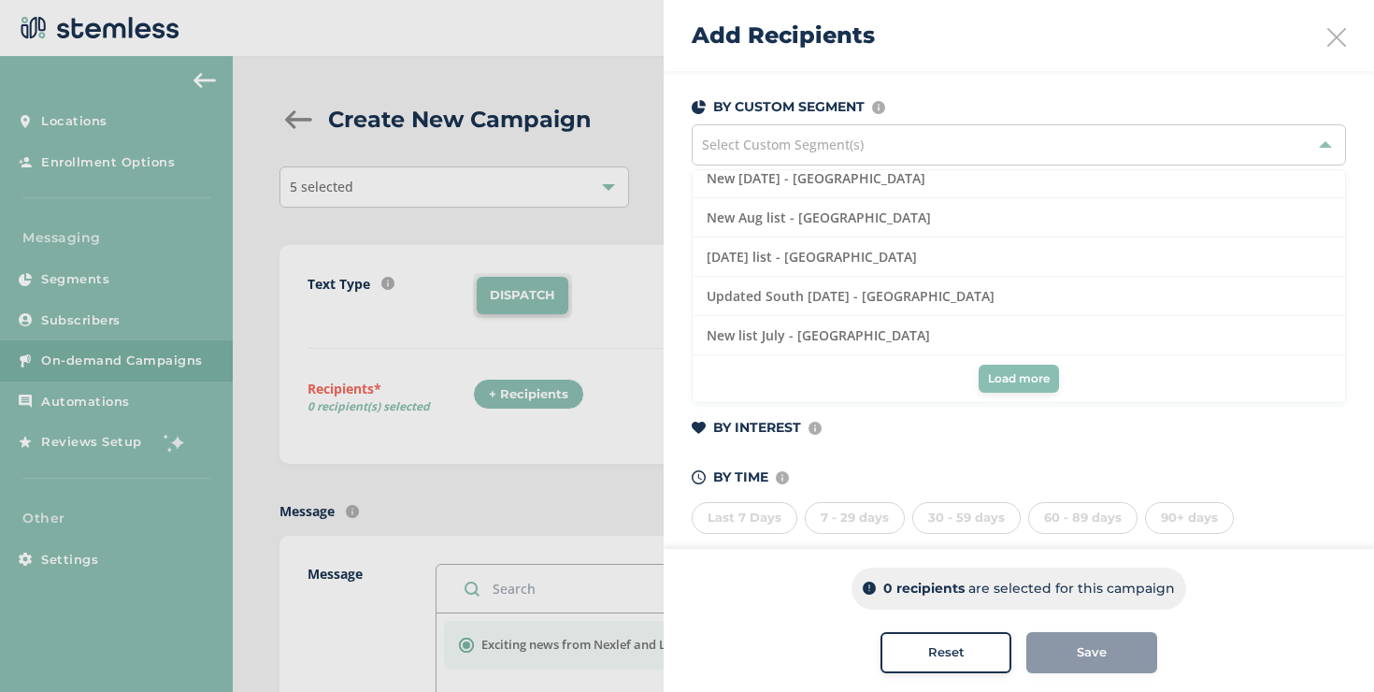
scroll to position [67, 0]
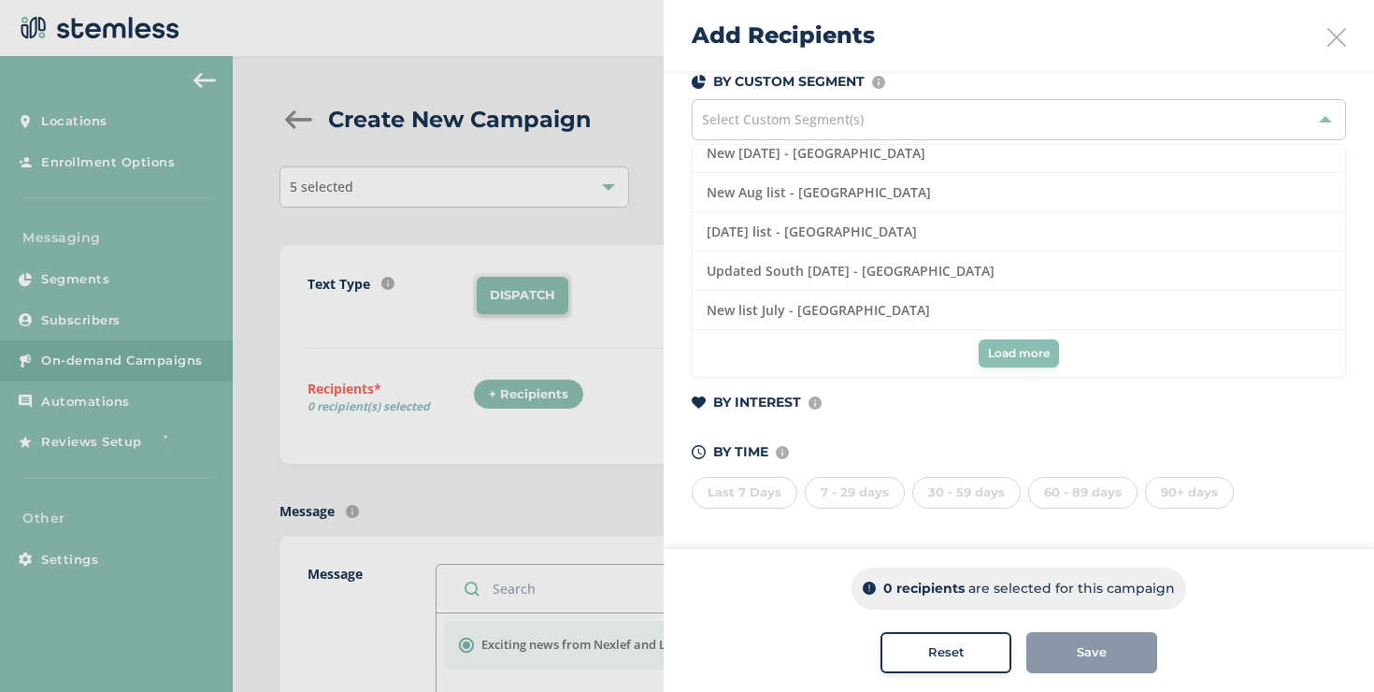
click at [999, 350] on span "Load more" at bounding box center [1019, 353] width 62 height 17
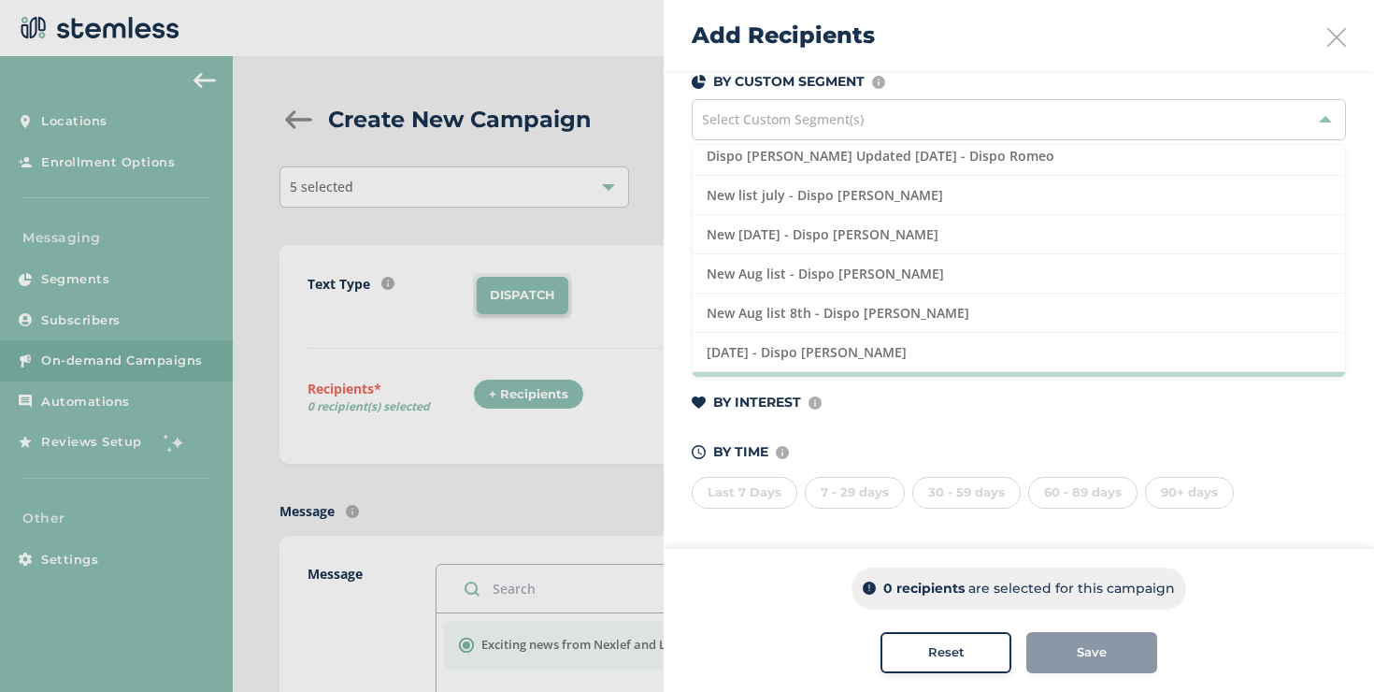
scroll to position [0, 0]
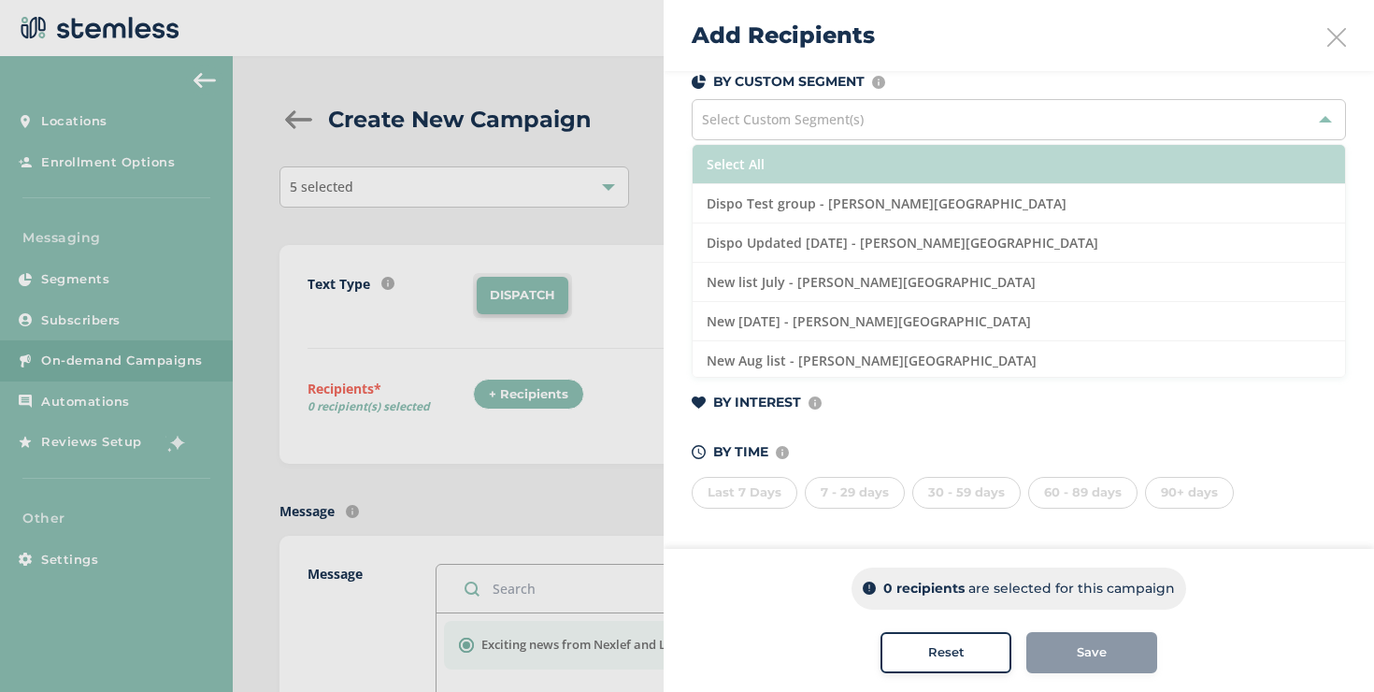
click at [896, 160] on li "Select All" at bounding box center [1018, 164] width 652 height 39
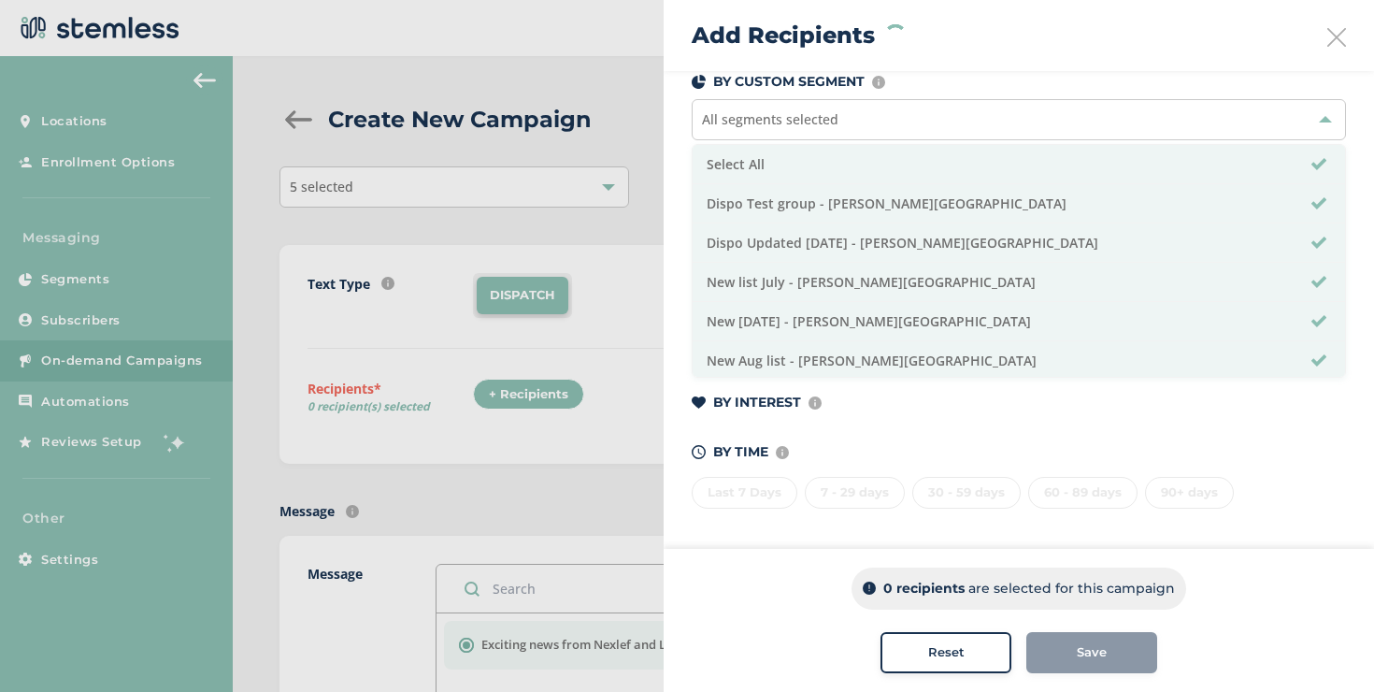
click at [992, 450] on div "BY TIME Amount of time since last visit to your store" at bounding box center [1019, 452] width 654 height 20
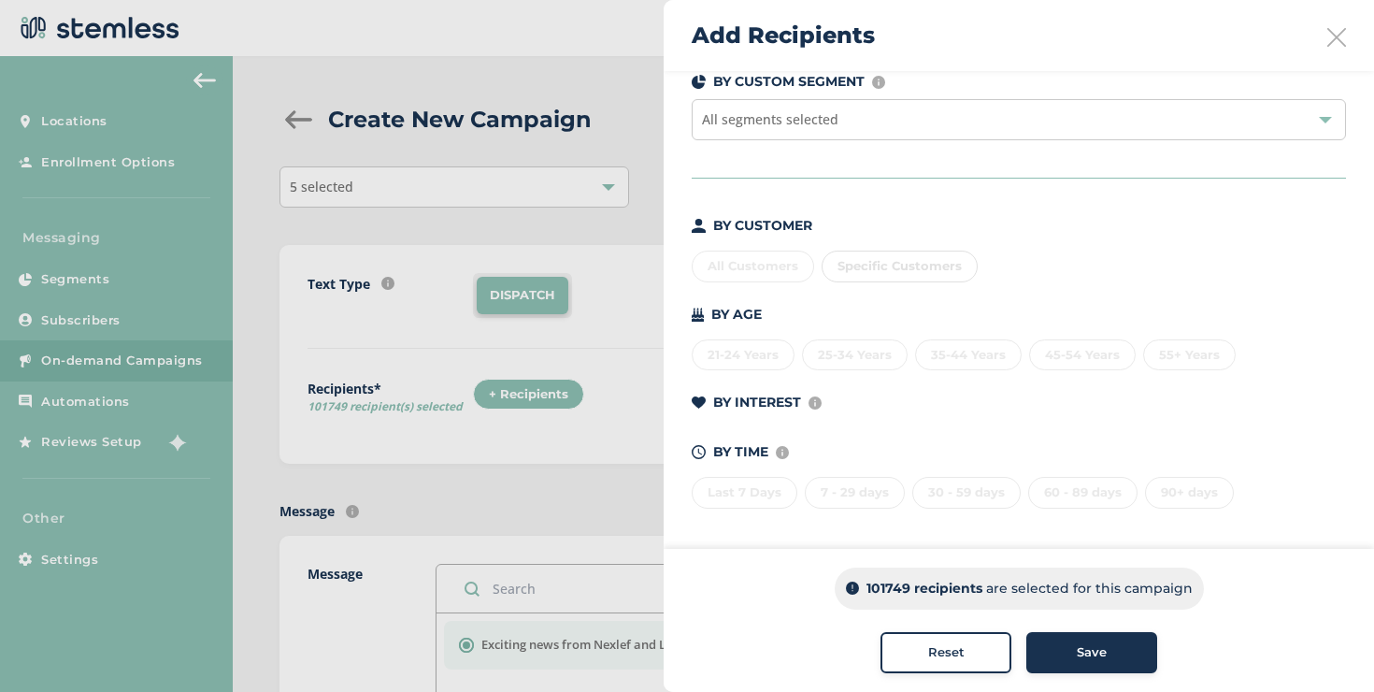
click at [1041, 647] on div "Save" at bounding box center [1091, 652] width 101 height 19
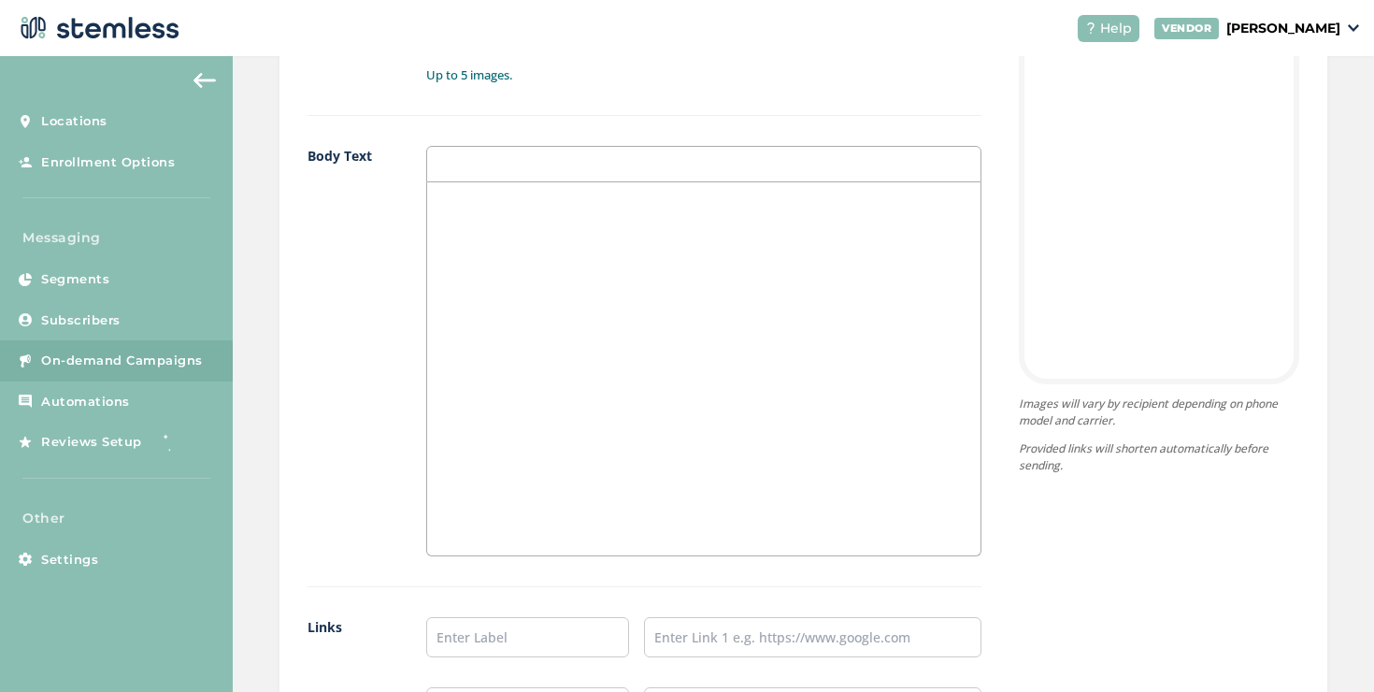
scroll to position [1764, 0]
